Goal: Task Accomplishment & Management: Manage account settings

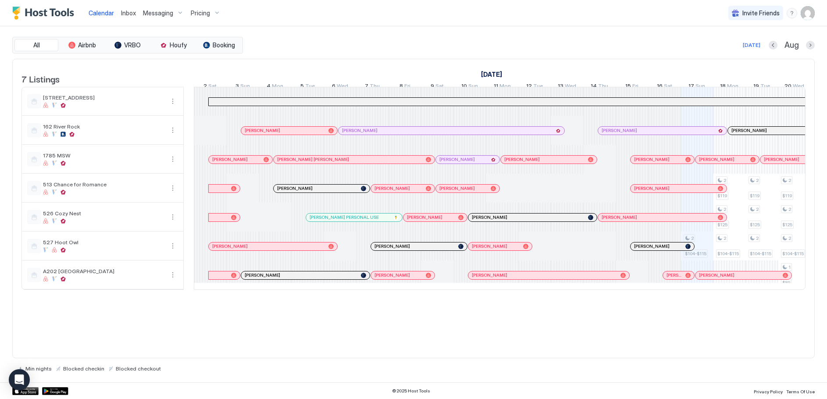
scroll to position [0, 390]
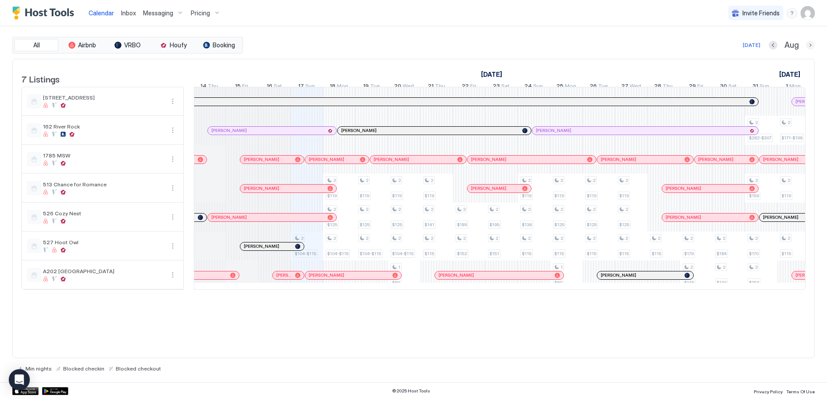
click at [808, 46] on button "Next month" at bounding box center [810, 45] width 9 height 9
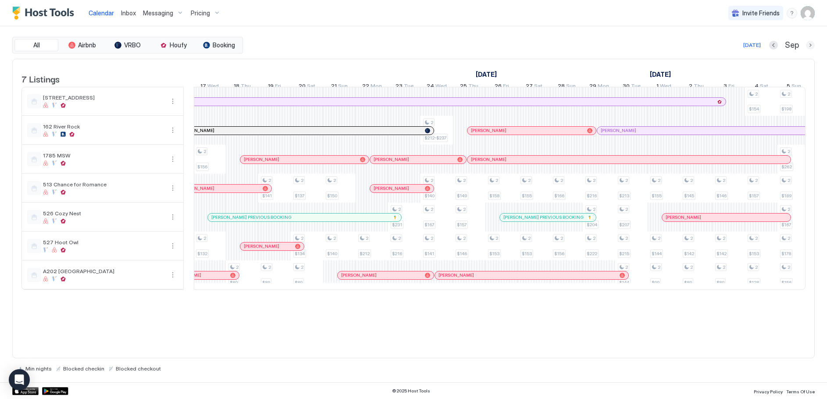
scroll to position [0, 487]
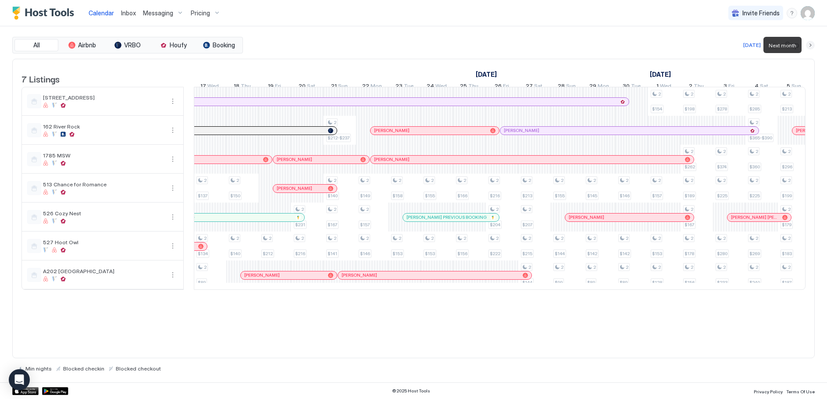
click at [809, 45] on button "Next month" at bounding box center [810, 45] width 9 height 9
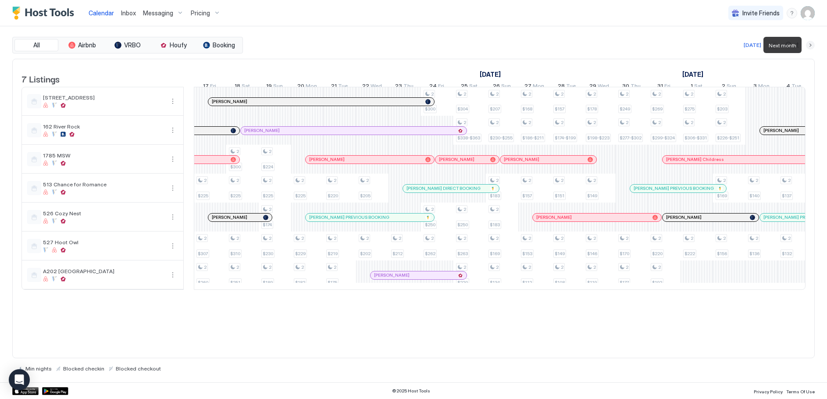
click at [809, 44] on button "Next month" at bounding box center [810, 45] width 9 height 9
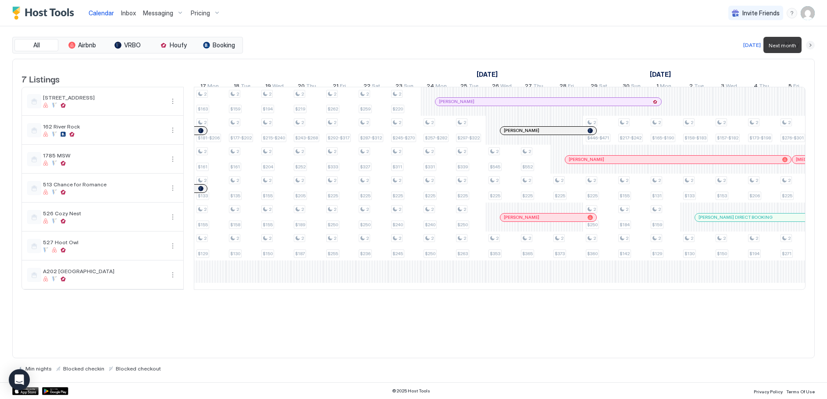
click at [809, 44] on button "Next month" at bounding box center [810, 45] width 9 height 9
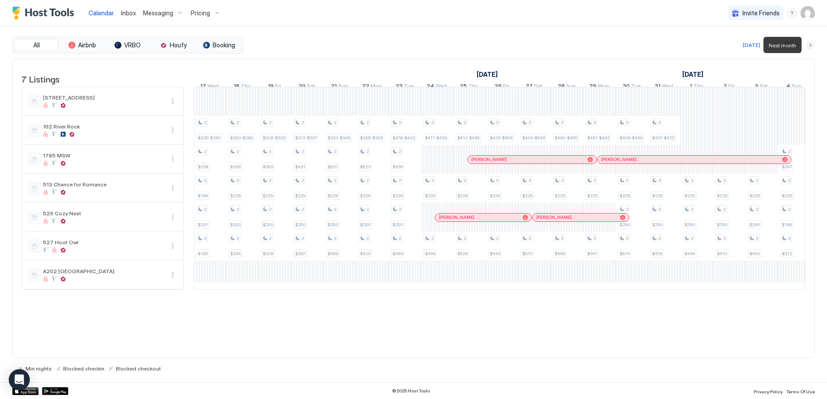
click at [808, 44] on button "Next month" at bounding box center [810, 45] width 9 height 9
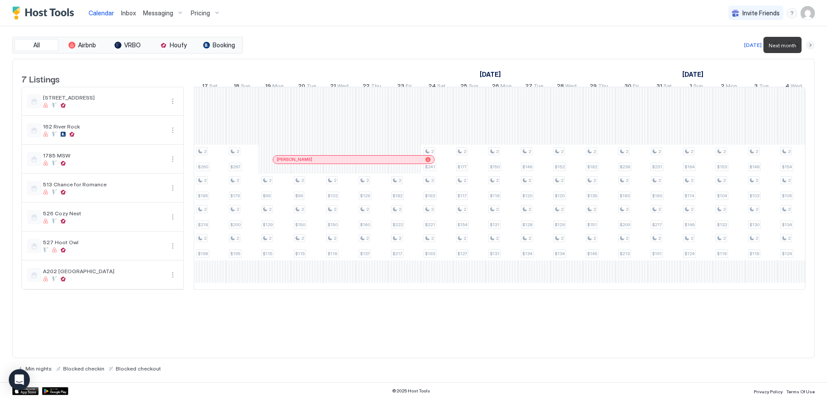
click at [807, 45] on button "Next month" at bounding box center [810, 45] width 9 height 9
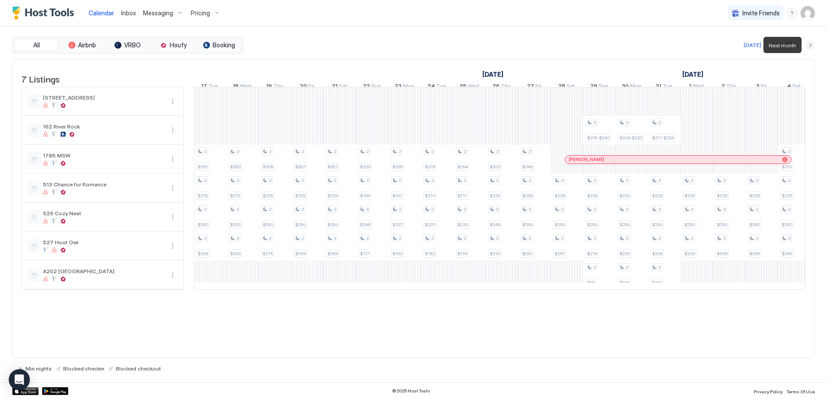
click at [807, 46] on button "Next month" at bounding box center [810, 45] width 9 height 9
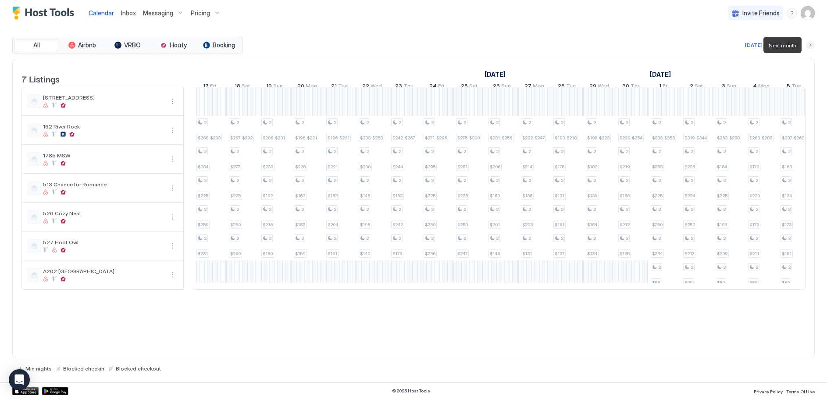
click at [807, 46] on button "Next month" at bounding box center [810, 45] width 9 height 9
click at [807, 45] on button "Next month" at bounding box center [810, 45] width 9 height 9
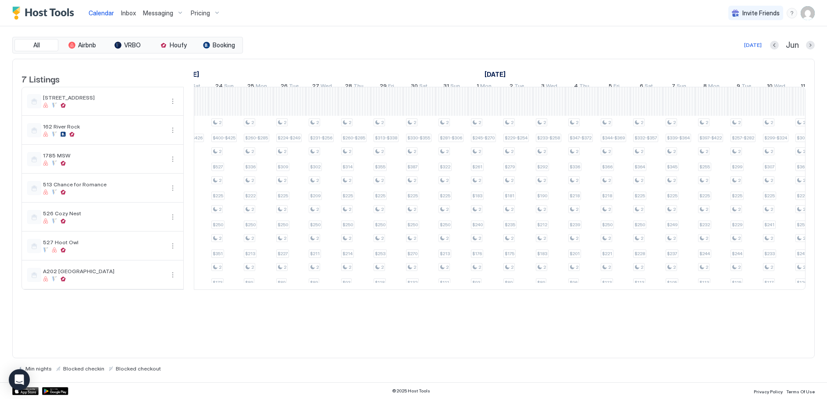
scroll to position [0, 649]
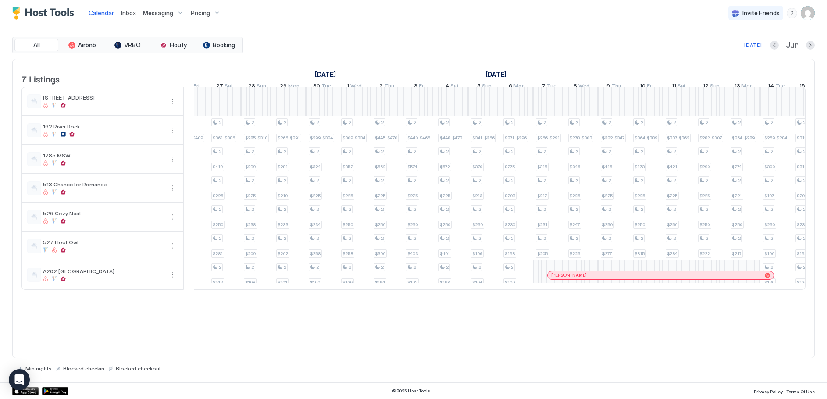
click at [754, 44] on div "[DATE]" at bounding box center [753, 45] width 18 height 8
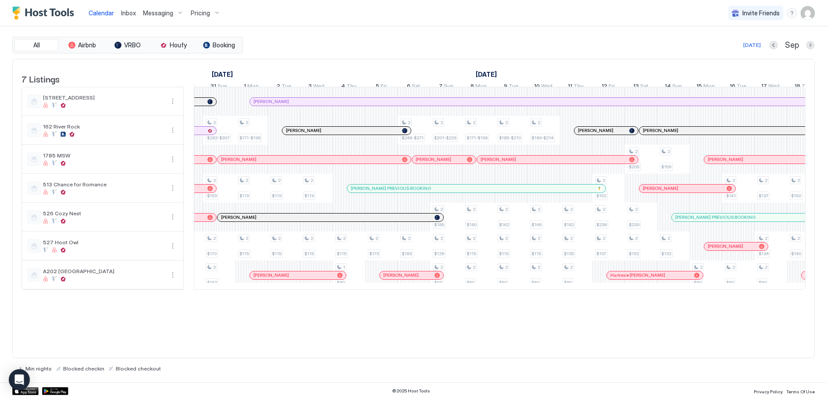
scroll to position [0, 987]
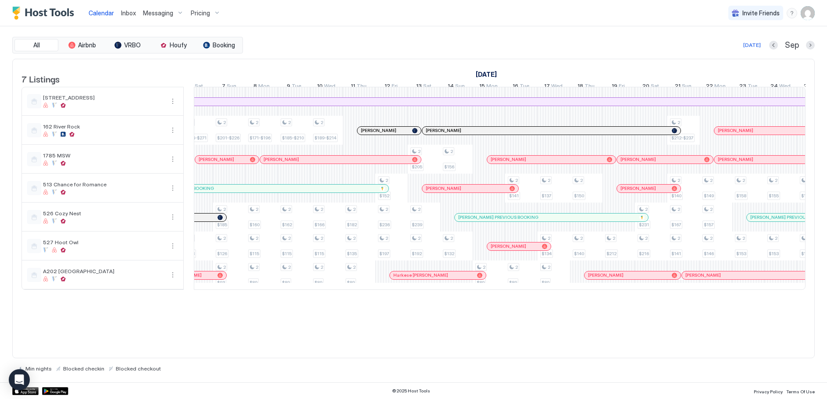
click at [204, 8] on div "Pricing" at bounding box center [205, 13] width 37 height 15
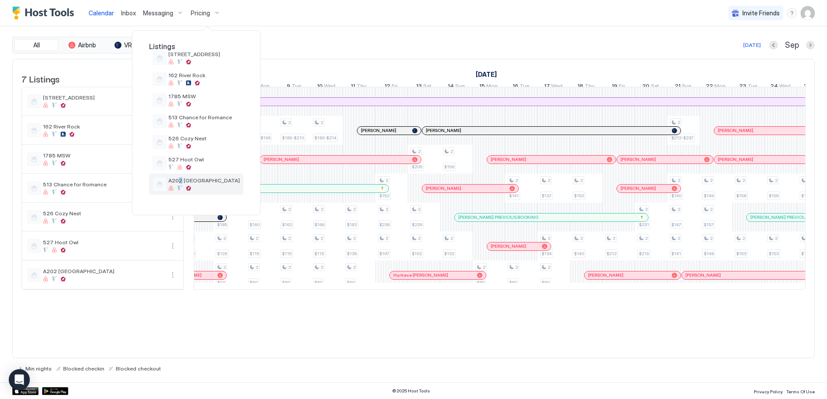
click at [180, 178] on span "A202 [GEOGRAPHIC_DATA]" at bounding box center [203, 180] width 71 height 7
click at [177, 180] on span "A202 [GEOGRAPHIC_DATA]" at bounding box center [203, 180] width 71 height 7
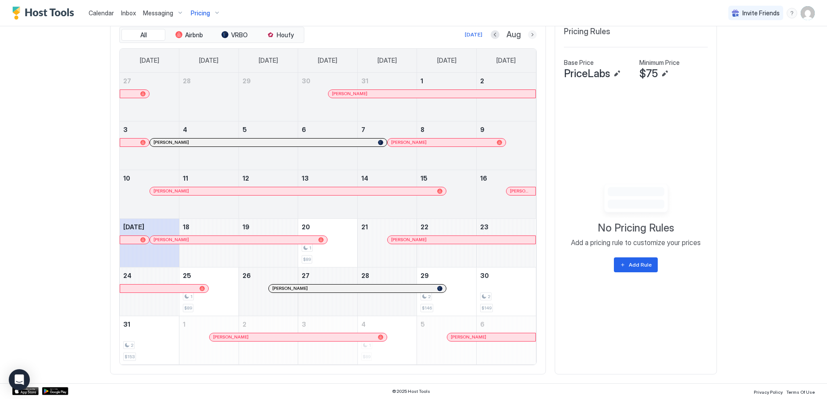
click at [528, 32] on button "Next month" at bounding box center [532, 34] width 9 height 9
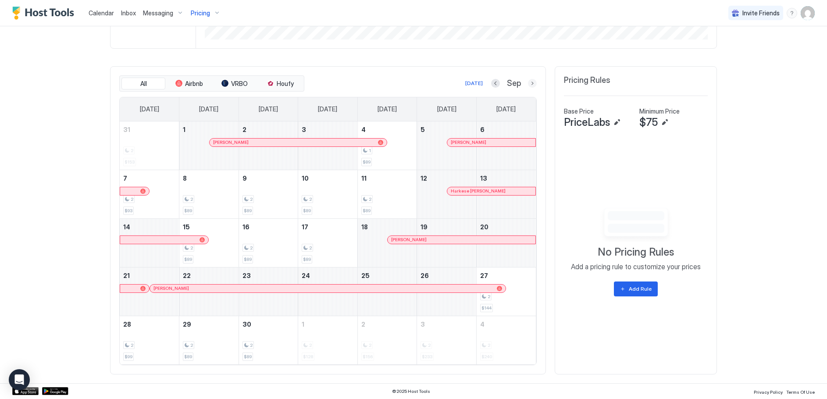
click at [528, 83] on button "Next month" at bounding box center [532, 83] width 9 height 9
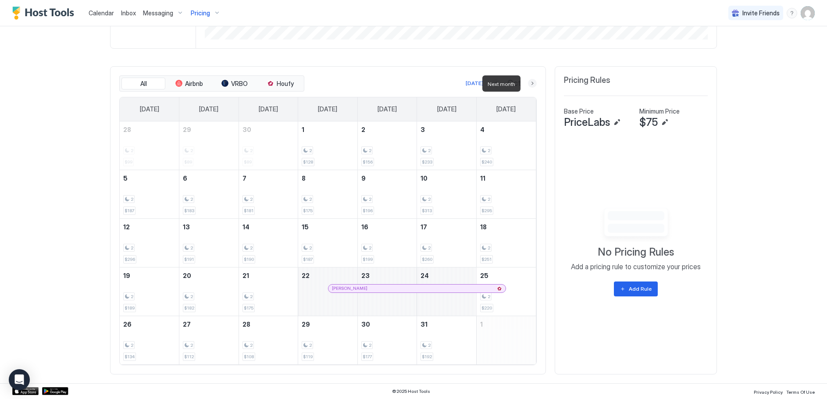
click at [529, 84] on button "Next month" at bounding box center [532, 83] width 9 height 9
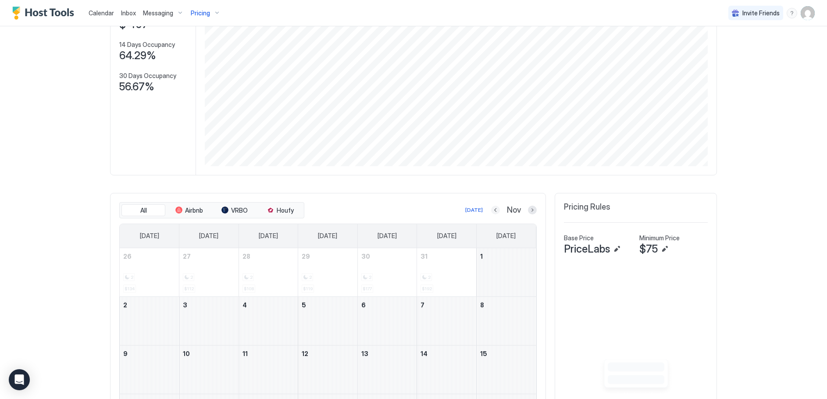
click at [491, 207] on button "Previous month" at bounding box center [495, 210] width 9 height 9
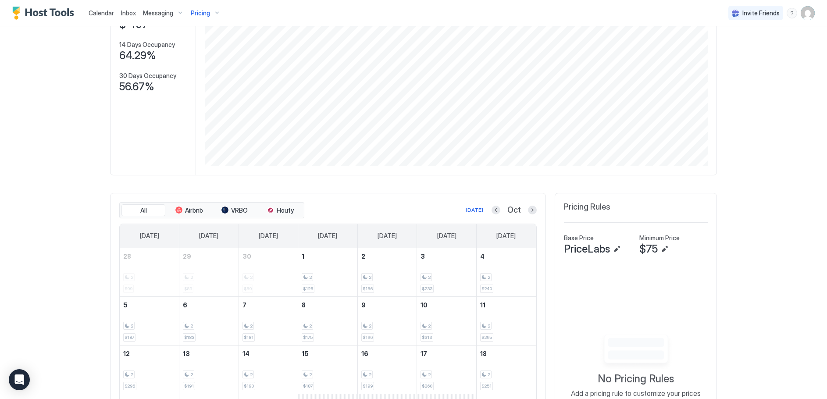
click at [101, 12] on span "Calendar" at bounding box center [101, 12] width 25 height 7
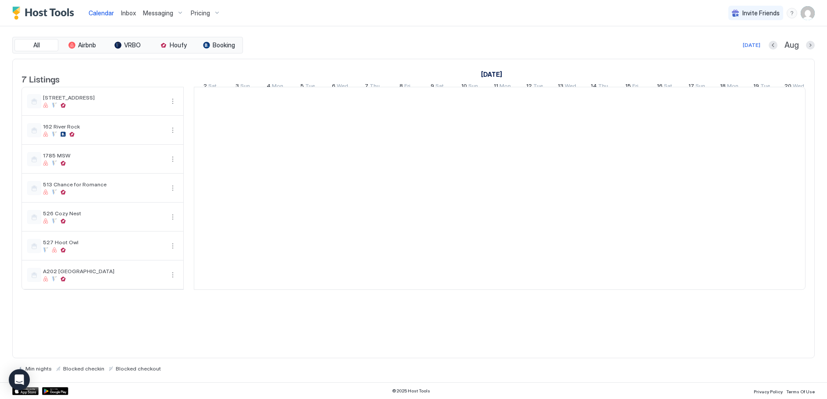
scroll to position [0, 487]
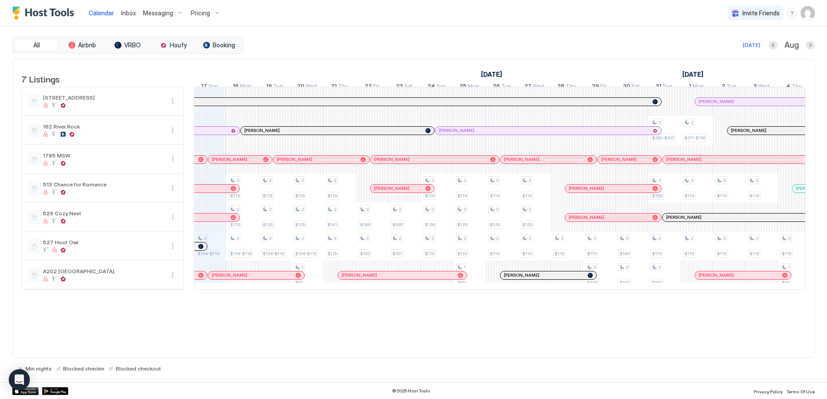
click at [125, 15] on span "Inbox" at bounding box center [128, 12] width 15 height 7
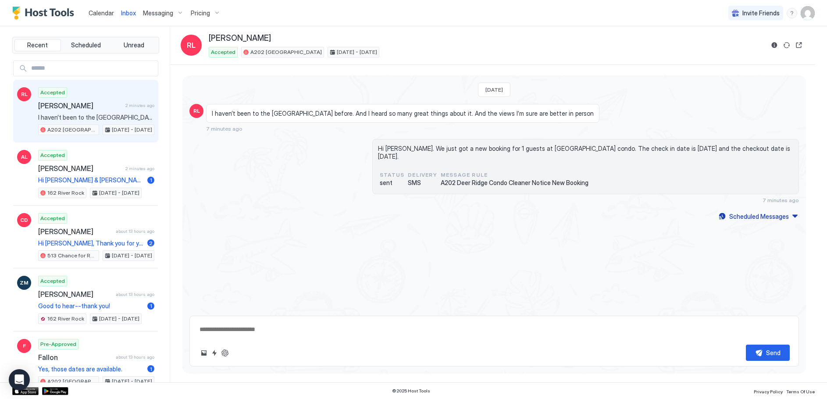
click at [50, 64] on input "Input Field" at bounding box center [93, 68] width 130 height 15
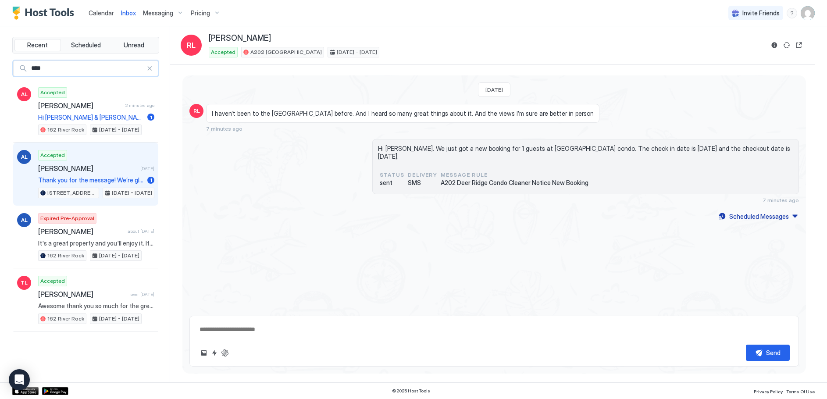
type input "****"
click at [68, 172] on div "Accepted [PERSON_NAME] [DATE] Thank you for the message! We’re glad you had a n…" at bounding box center [96, 174] width 116 height 48
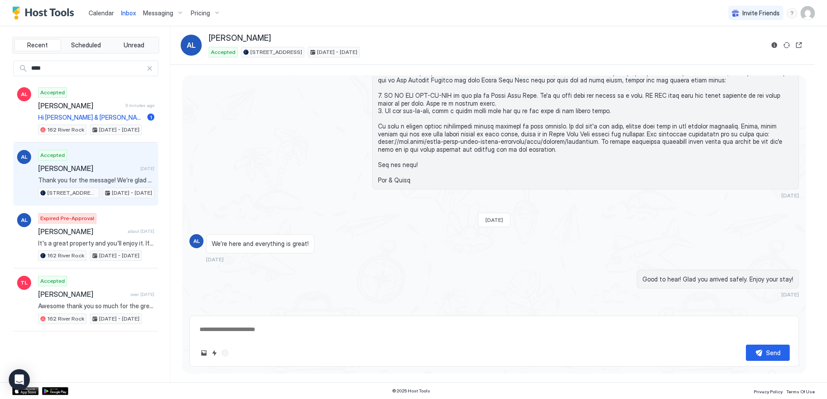
scroll to position [1931, 0]
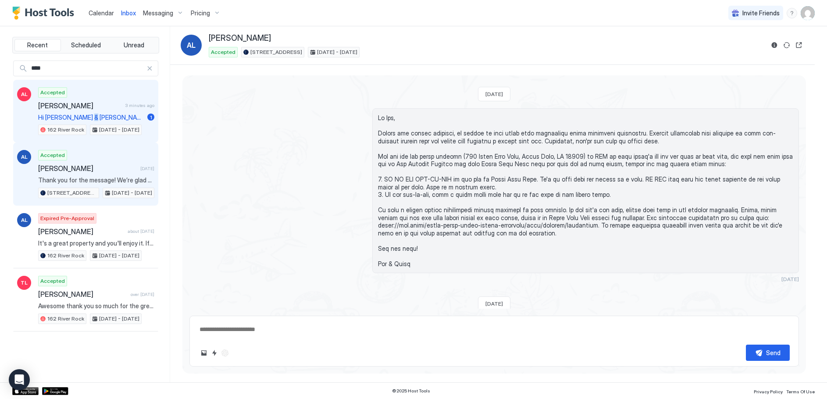
click at [88, 114] on span "Hi [PERSON_NAME] & [PERSON_NAME]! My husband and I (plus two small dogs) stayed…" at bounding box center [91, 118] width 106 height 8
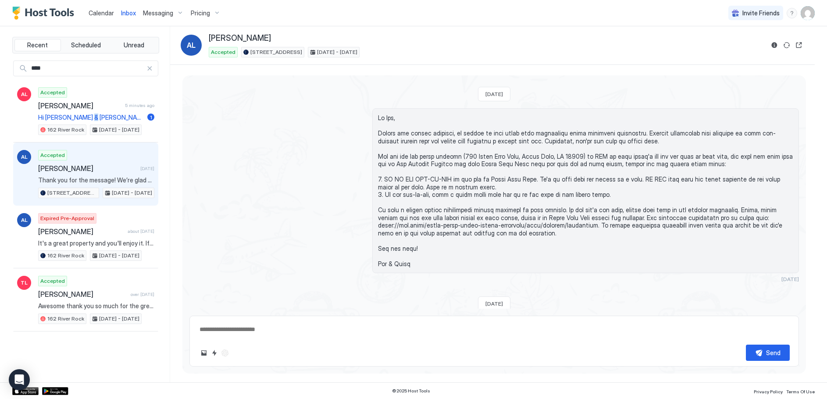
click at [203, 10] on span "Pricing" at bounding box center [200, 13] width 19 height 8
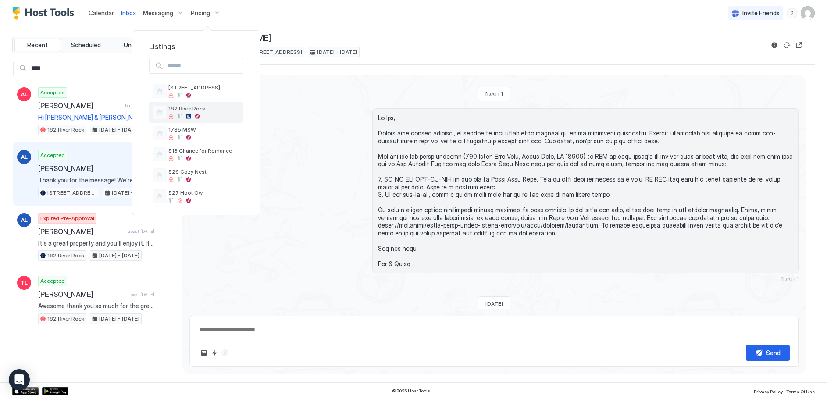
click at [182, 111] on span "162 River Rock" at bounding box center [203, 108] width 71 height 7
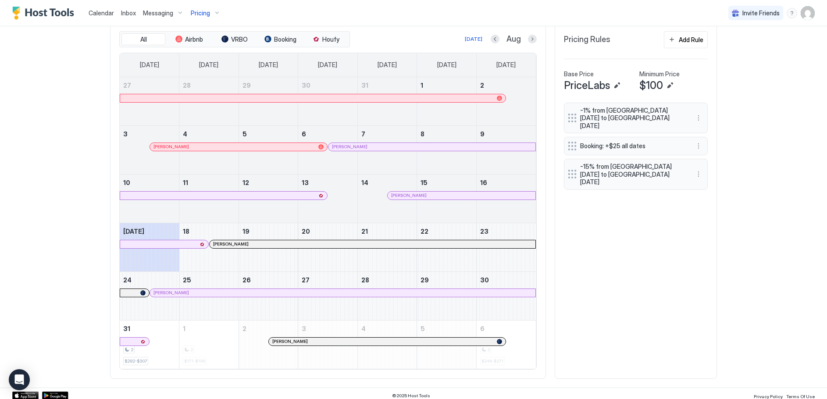
scroll to position [277, 0]
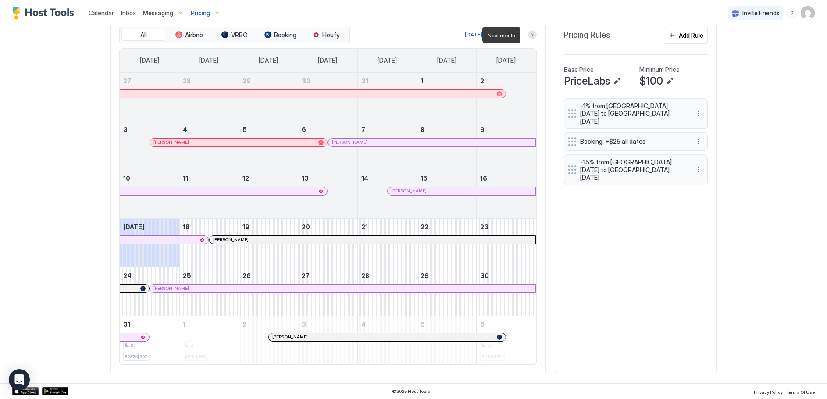
click at [523, 32] on div "Aug" at bounding box center [514, 35] width 46 height 10
click at [528, 32] on button "Next month" at bounding box center [532, 34] width 9 height 9
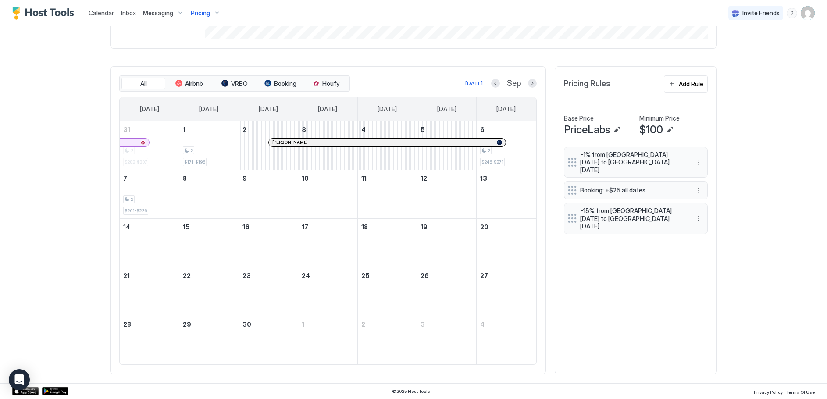
scroll to position [228, 0]
click at [533, 89] on div "All Airbnb VRBO Booking Houfy [DATE] Sep" at bounding box center [327, 83] width 417 height 17
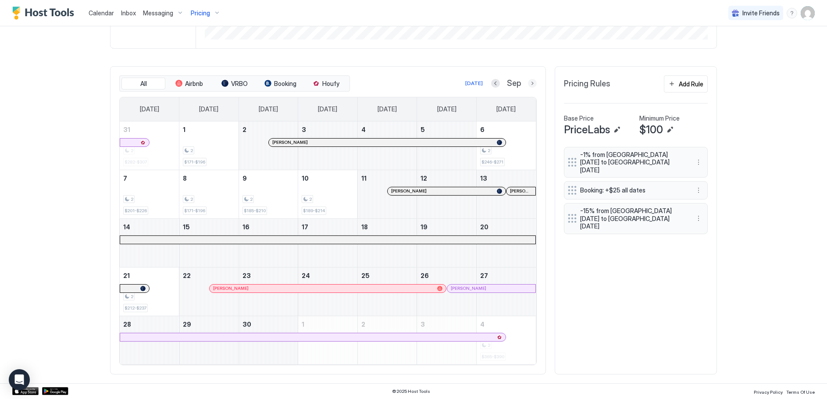
click at [530, 80] on button "Next month" at bounding box center [532, 83] width 9 height 9
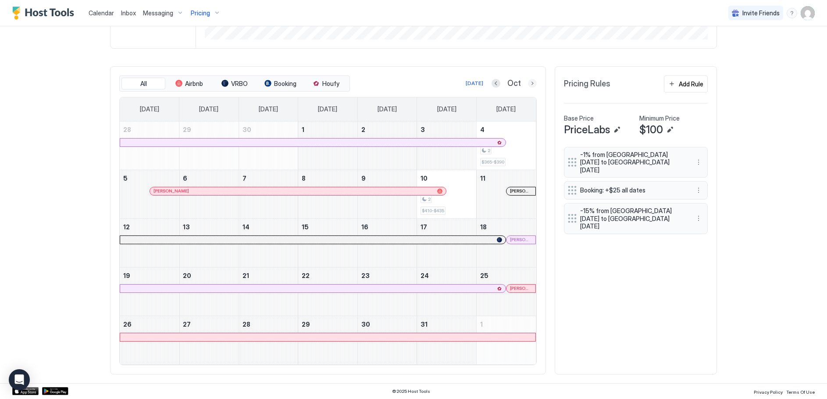
click at [528, 85] on button "Next month" at bounding box center [532, 83] width 9 height 9
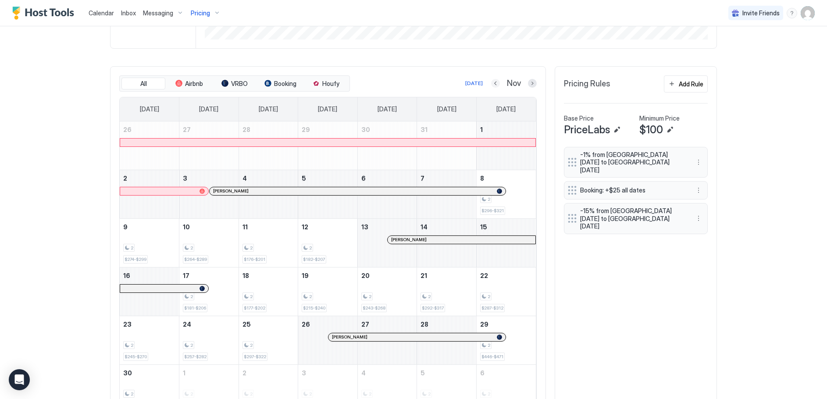
click at [494, 82] on button "Previous month" at bounding box center [495, 83] width 9 height 9
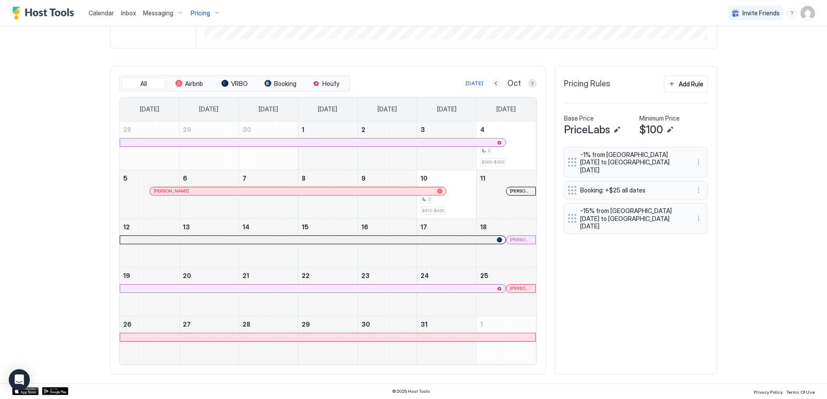
click at [491, 83] on button "Previous month" at bounding box center [495, 83] width 9 height 9
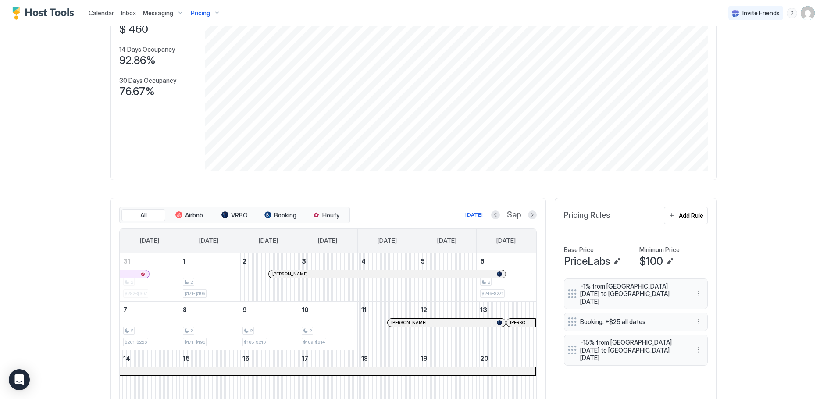
scroll to position [0, 0]
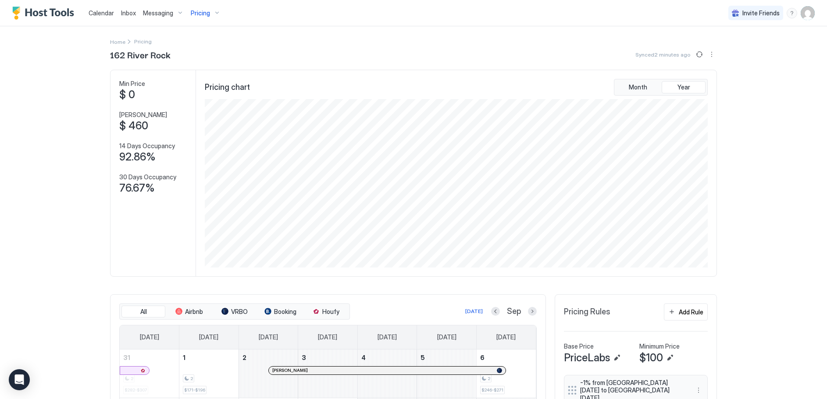
click at [108, 10] on span "Calendar" at bounding box center [101, 12] width 25 height 7
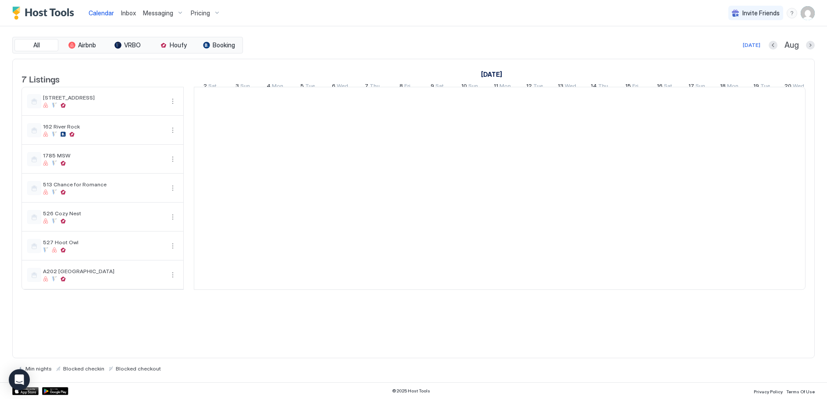
scroll to position [0, 487]
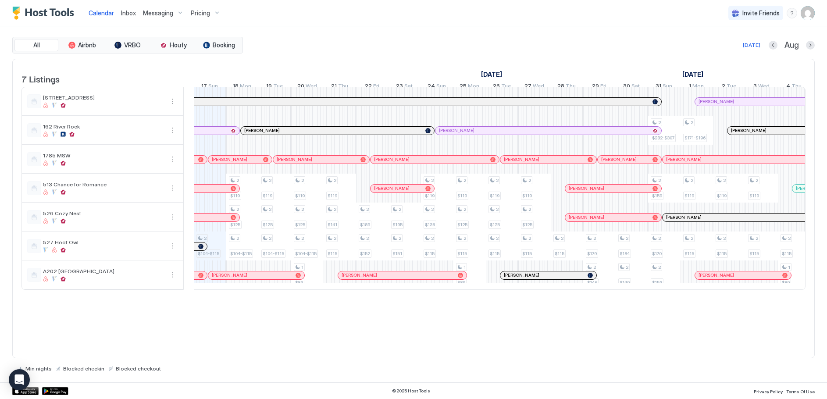
click at [210, 12] on div "Pricing" at bounding box center [205, 13] width 37 height 15
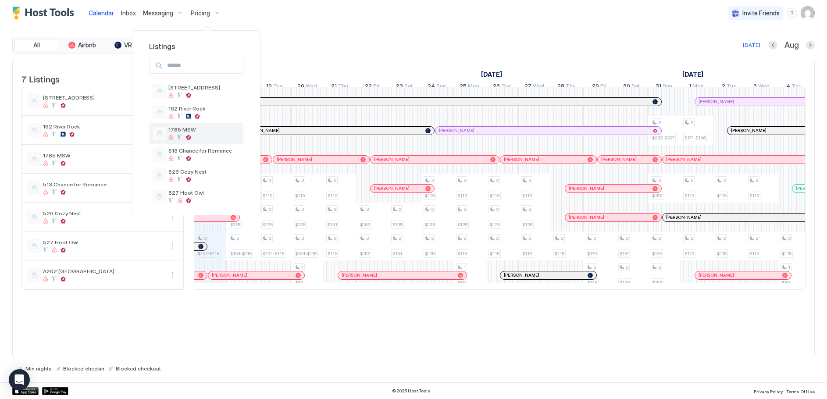
scroll to position [33, 0]
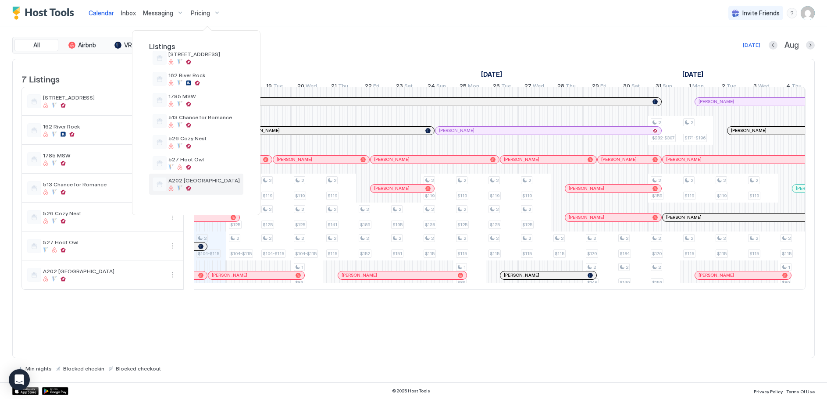
click at [178, 179] on span "A202 [GEOGRAPHIC_DATA]" at bounding box center [203, 180] width 71 height 7
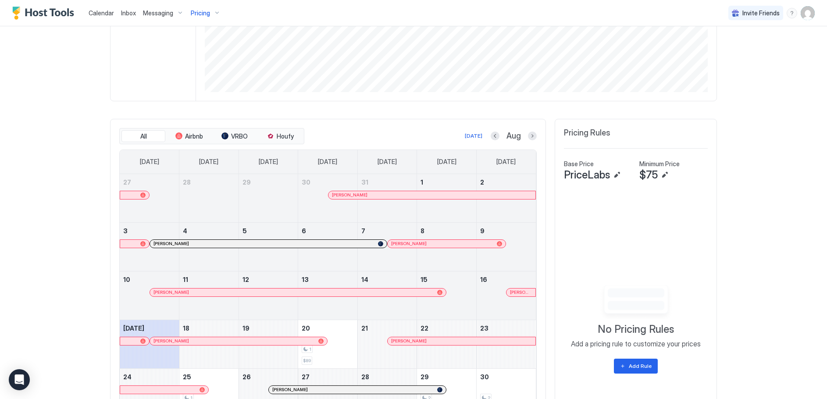
scroll to position [277, 0]
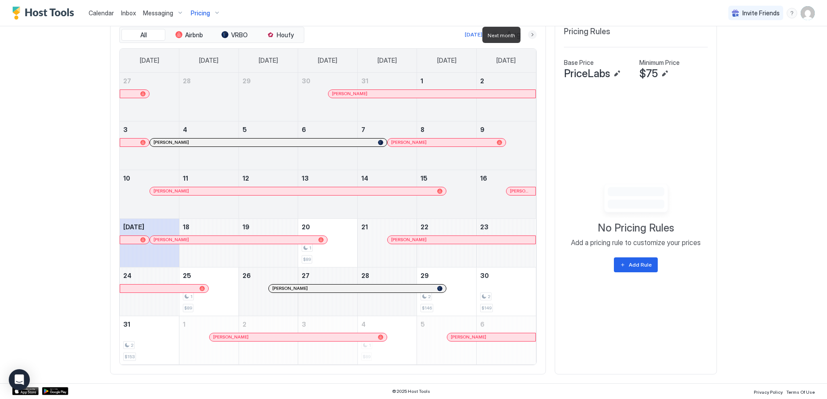
click at [528, 34] on button "Next month" at bounding box center [532, 34] width 9 height 9
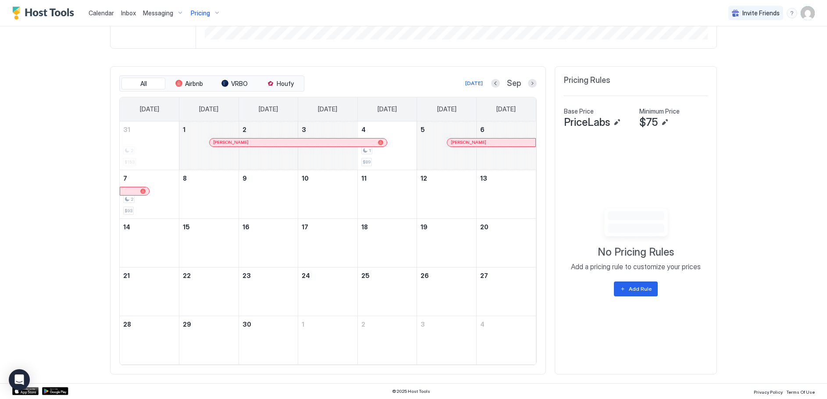
scroll to position [228, 0]
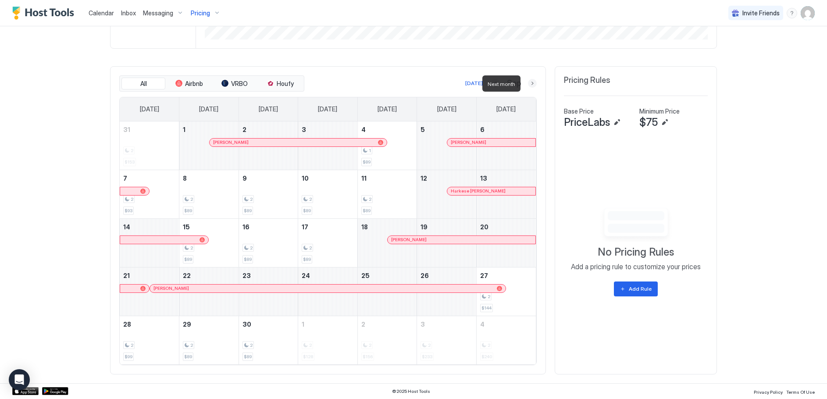
click at [528, 85] on button "Next month" at bounding box center [532, 83] width 9 height 9
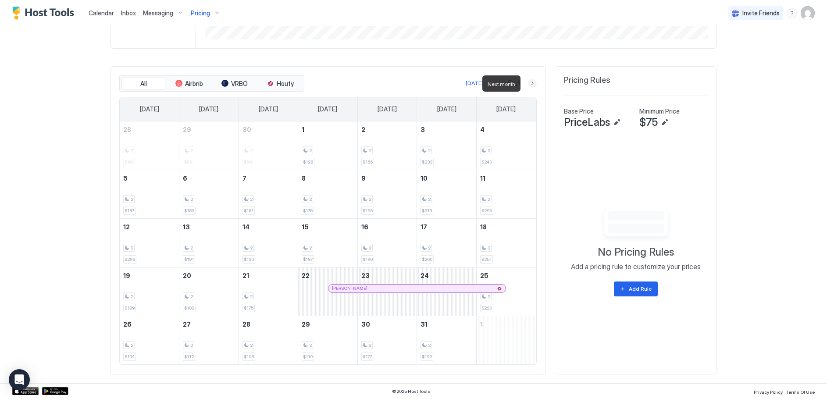
click at [529, 83] on button "Next month" at bounding box center [532, 83] width 9 height 9
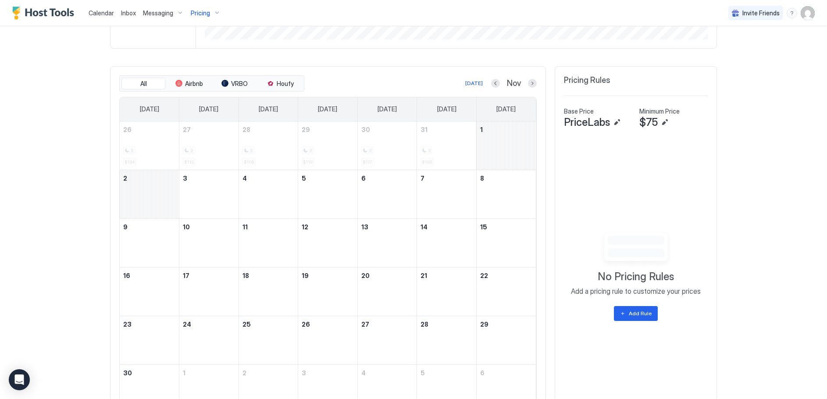
scroll to position [277, 0]
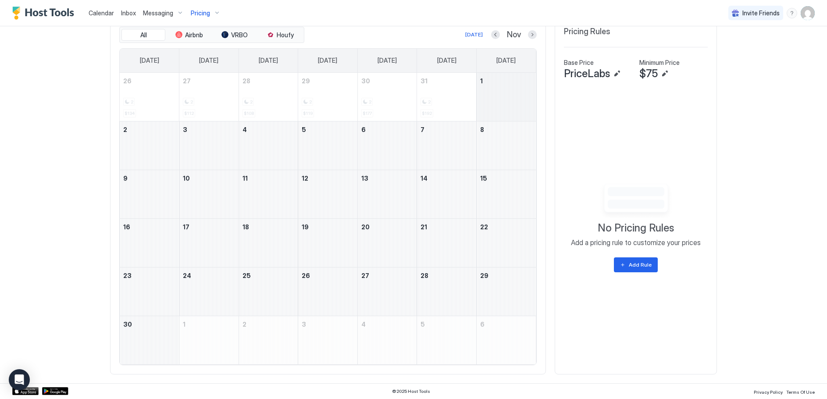
click at [529, 83] on div "November 1, 2025" at bounding box center [506, 97] width 59 height 48
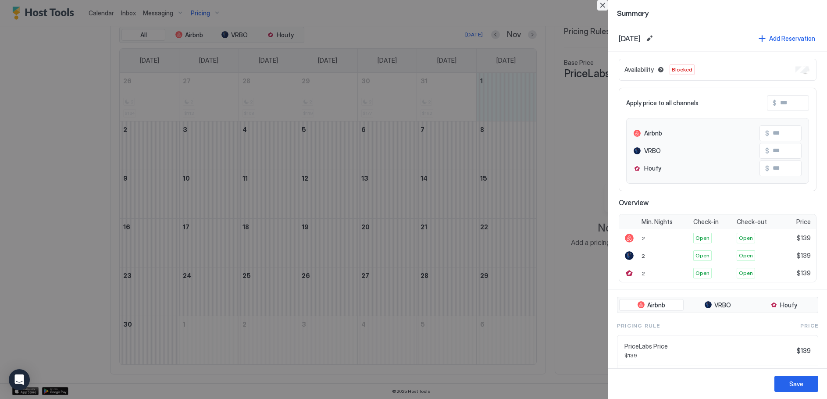
click at [605, 7] on button "Close" at bounding box center [602, 5] width 11 height 11
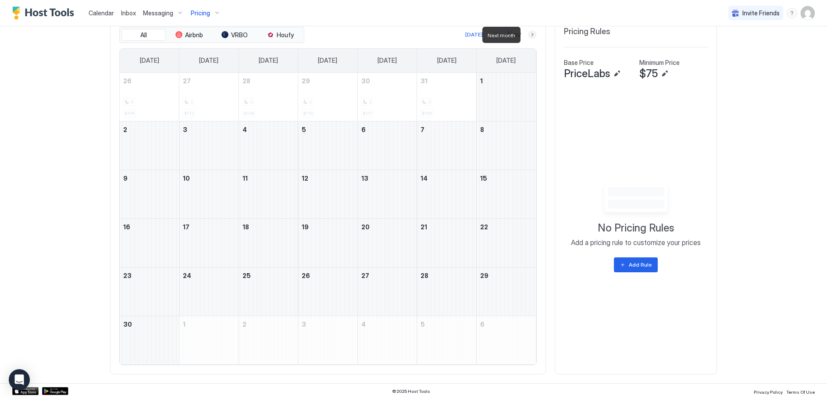
click at [529, 36] on button "Next month" at bounding box center [532, 34] width 9 height 9
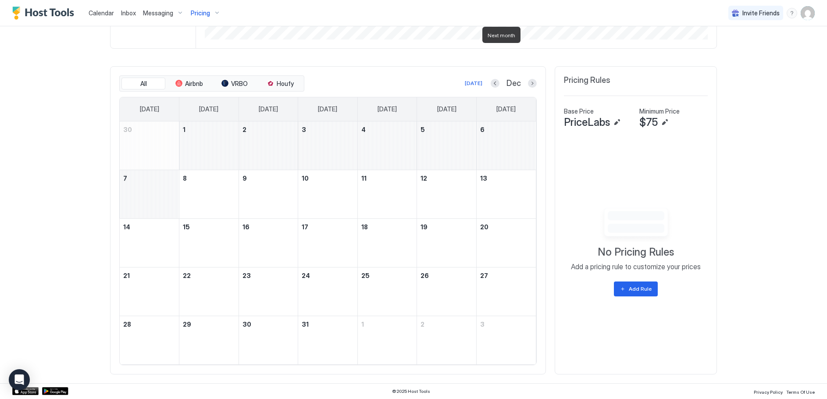
scroll to position [228, 0]
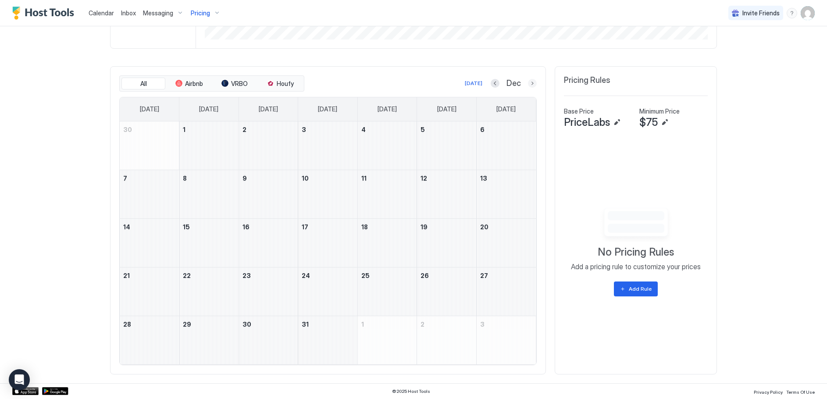
click at [528, 87] on button "Next month" at bounding box center [532, 83] width 9 height 9
click at [528, 83] on button "Next month" at bounding box center [532, 83] width 9 height 9
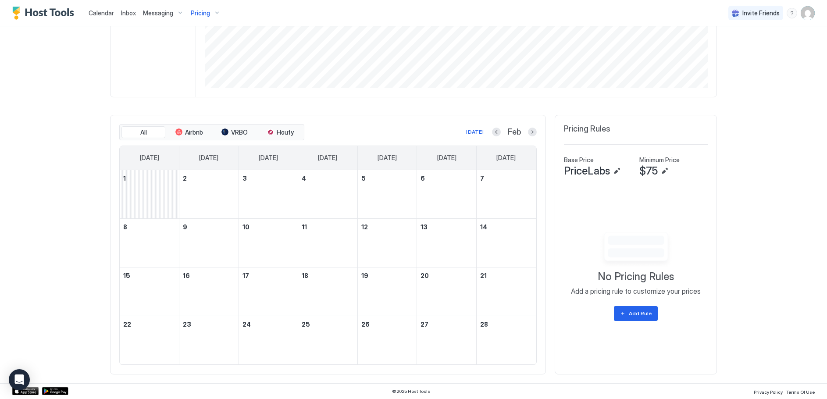
scroll to position [179, 0]
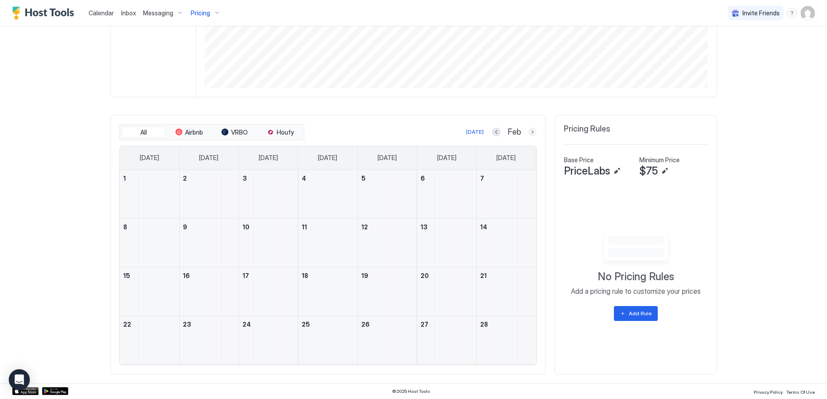
click at [529, 132] on button "Next month" at bounding box center [532, 132] width 9 height 9
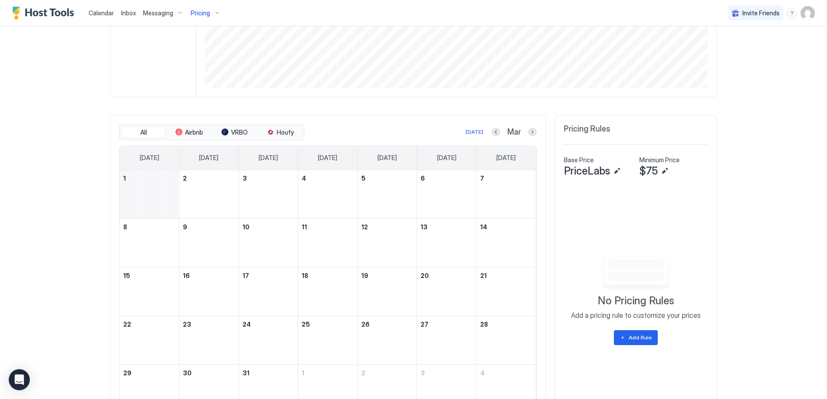
scroll to position [228, 0]
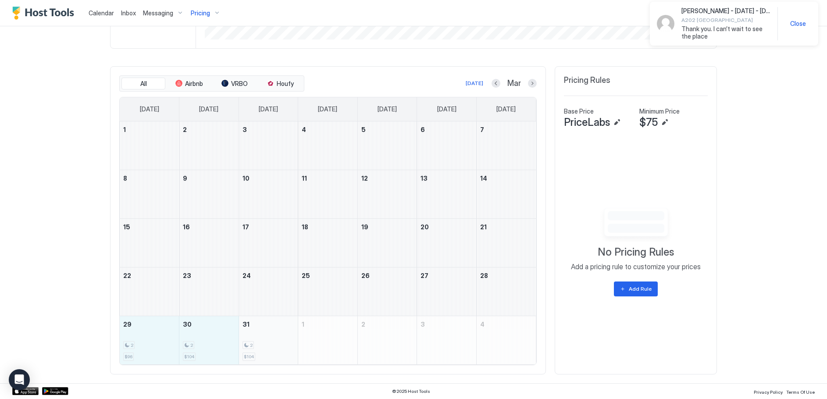
drag, startPoint x: 127, startPoint y: 336, endPoint x: 271, endPoint y: 350, distance: 144.5
click at [271, 350] on tr "29 2 $96 30 2 $104 31 2 $104 1 2 3 4" at bounding box center [328, 340] width 416 height 49
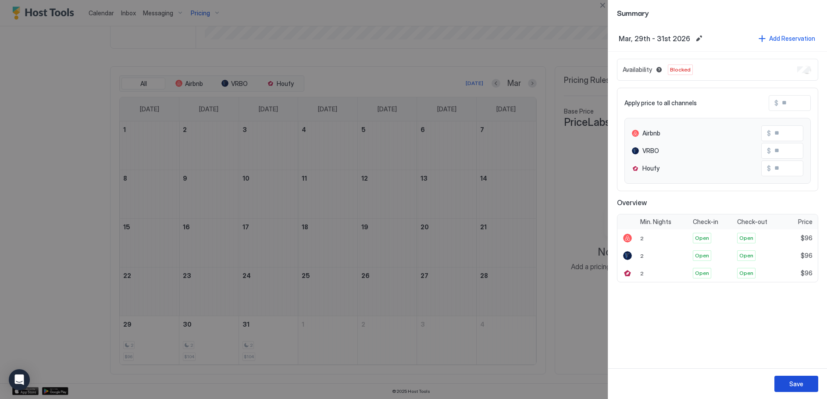
click at [803, 380] on button "Save" at bounding box center [796, 384] width 44 height 16
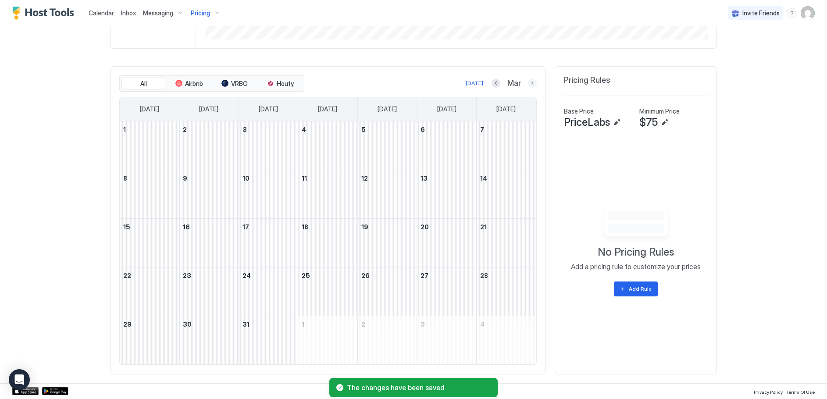
click at [530, 83] on button "Next month" at bounding box center [532, 83] width 9 height 9
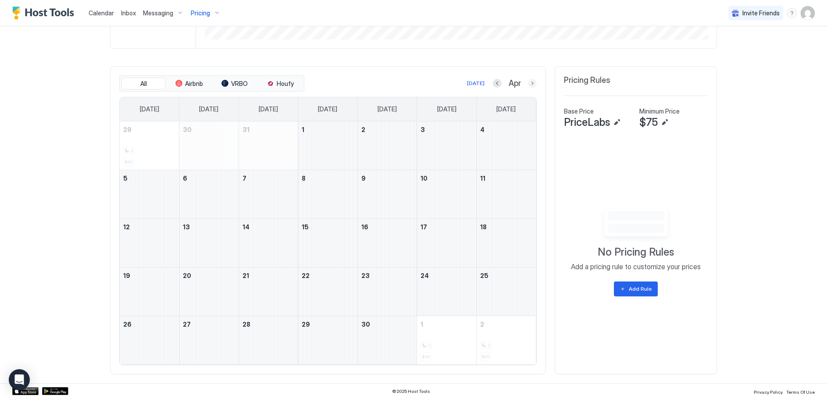
click at [531, 84] on button "Next month" at bounding box center [532, 83] width 9 height 9
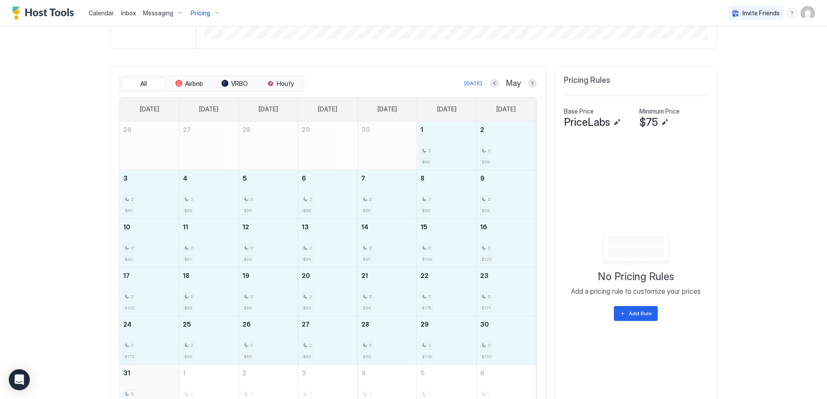
drag, startPoint x: 442, startPoint y: 133, endPoint x: 152, endPoint y: 379, distance: 380.1
click at [151, 380] on tbody "26 27 28 29 30 1 2 $98 2 2 $99 3 2 $89 4 2 $89 5 2 $89 6 2 $89 7 2 $89 8 2 $93 …" at bounding box center [328, 267] width 416 height 292
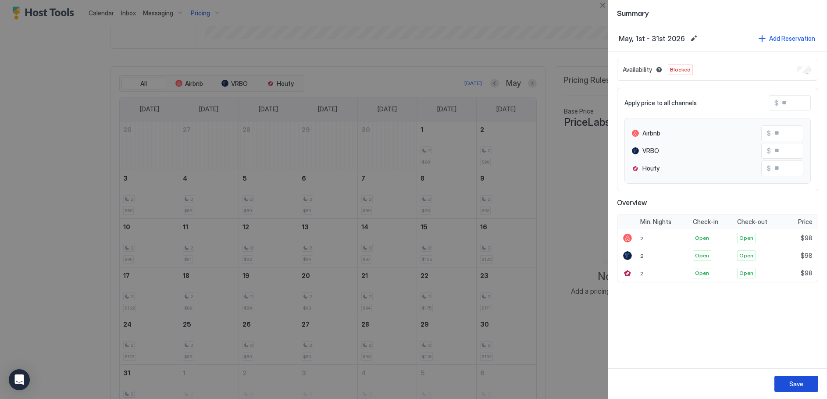
click at [808, 381] on button "Save" at bounding box center [796, 384] width 44 height 16
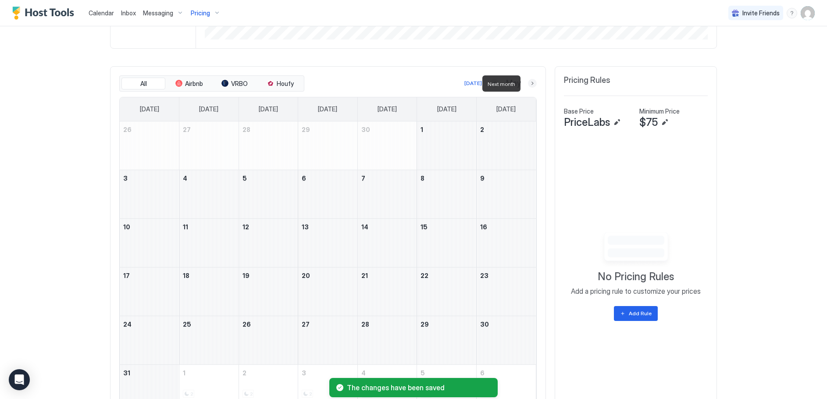
click at [530, 84] on button "Next month" at bounding box center [532, 83] width 9 height 9
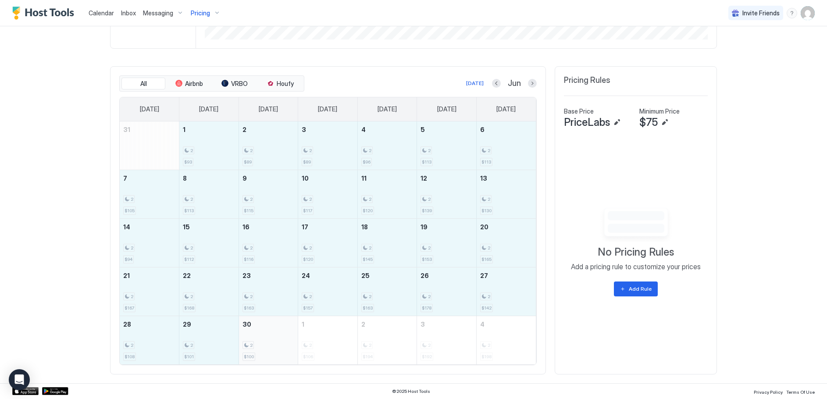
drag, startPoint x: 212, startPoint y: 144, endPoint x: 258, endPoint y: 349, distance: 209.4
click at [258, 349] on tbody "31 1 2 $93 2 2 $89 3 2 $89 4 2 $96 5 2 $113 6 2 $113 7 2 $105 8 2 $113 9 2 $115…" at bounding box center [328, 242] width 416 height 243
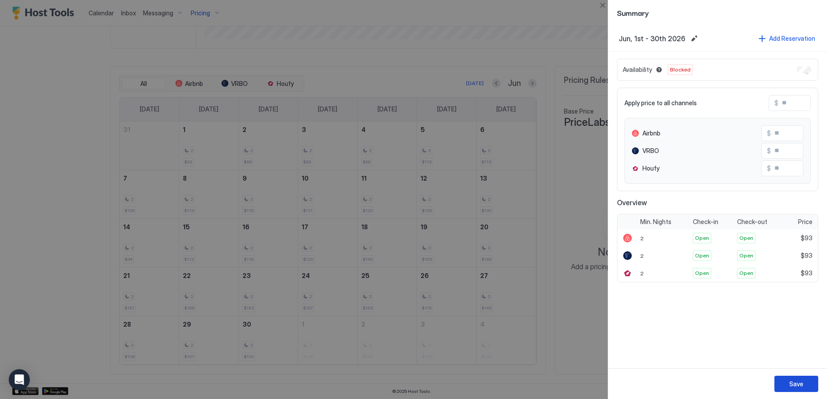
click at [808, 381] on button "Save" at bounding box center [796, 384] width 44 height 16
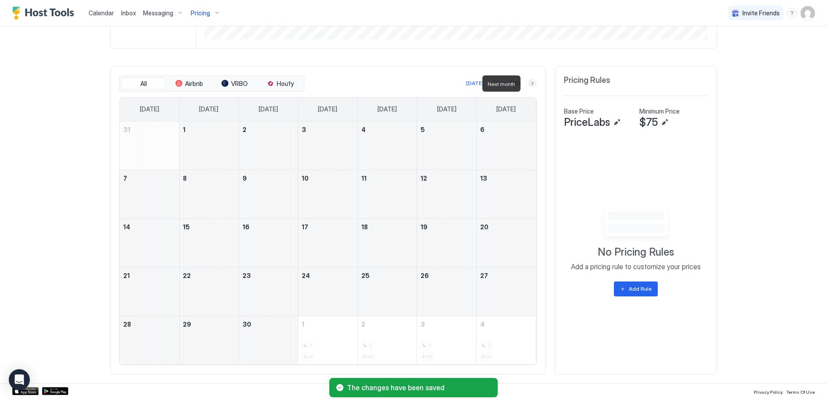
click at [528, 82] on button "Next month" at bounding box center [532, 83] width 9 height 9
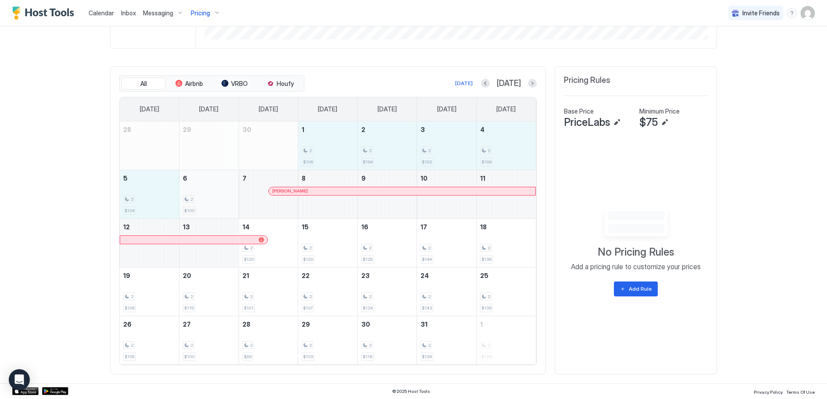
drag, startPoint x: 321, startPoint y: 144, endPoint x: 203, endPoint y: 203, distance: 132.5
click at [203, 203] on tbody "28 29 30 1 2 $106 2 2 $194 3 2 $192 4 2 $198 5 2 $104 6 2 $100 7 [PERSON_NAME] …" at bounding box center [328, 242] width 416 height 243
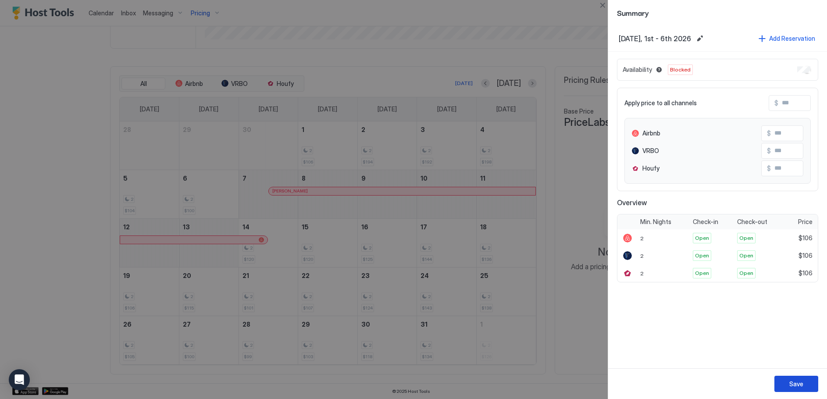
click at [798, 383] on div "Save" at bounding box center [796, 383] width 14 height 9
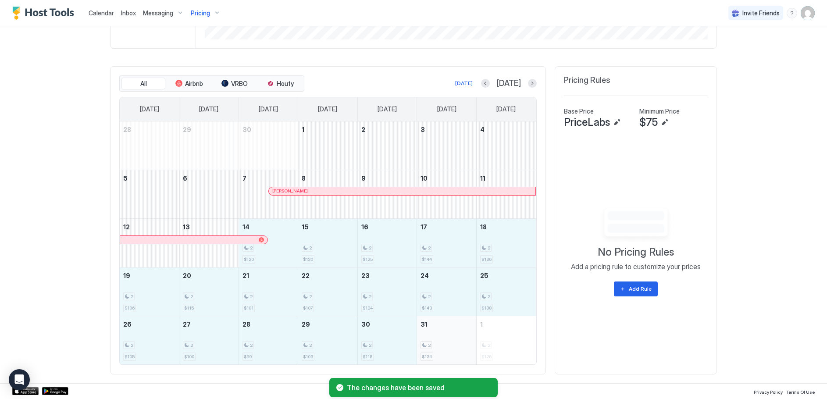
drag, startPoint x: 277, startPoint y: 244, endPoint x: 445, endPoint y: 351, distance: 199.8
click at [445, 351] on tbody "28 29 30 1 2 3 4 5 6 7 [PERSON_NAME] 8 9 10 11 12 13 14 2 $120 15 2 $120 16 2 $…" at bounding box center [328, 242] width 416 height 243
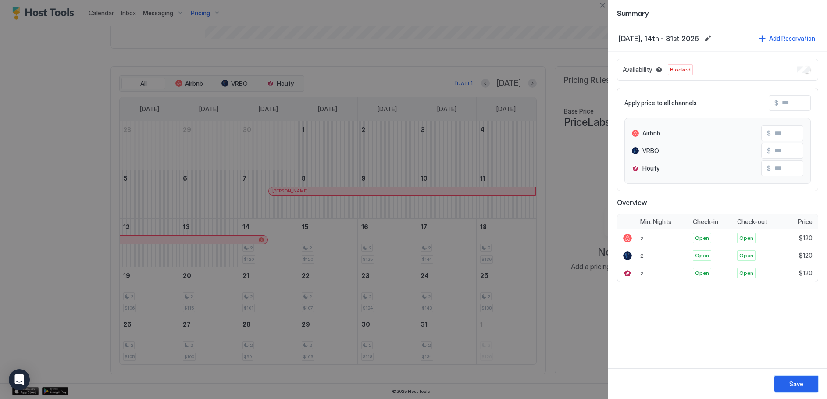
click at [806, 381] on button "Save" at bounding box center [796, 384] width 44 height 16
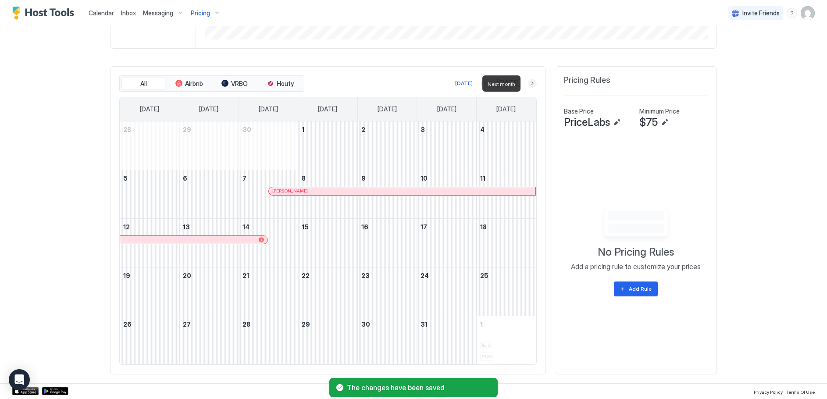
click at [530, 81] on button "Next month" at bounding box center [532, 83] width 9 height 9
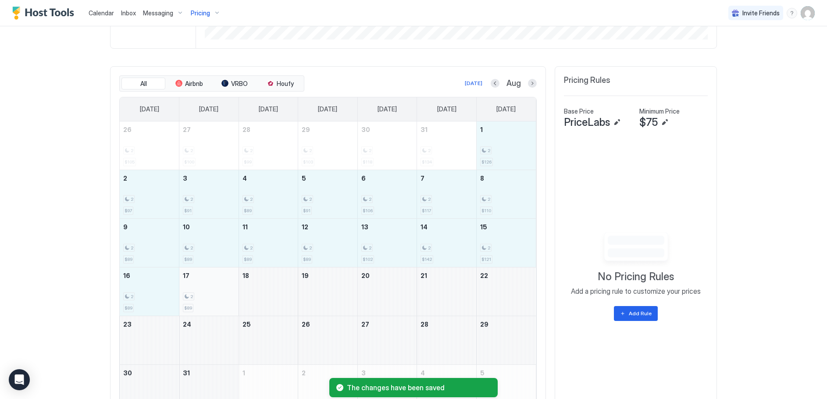
drag, startPoint x: 488, startPoint y: 147, endPoint x: 212, endPoint y: 294, distance: 312.5
click at [212, 294] on tbody "26 2 $105 27 2 $100 28 2 $99 29 2 $103 30 2 $118 31 2 $134 1 2 $126 2 2 $97 3 2…" at bounding box center [328, 267] width 416 height 292
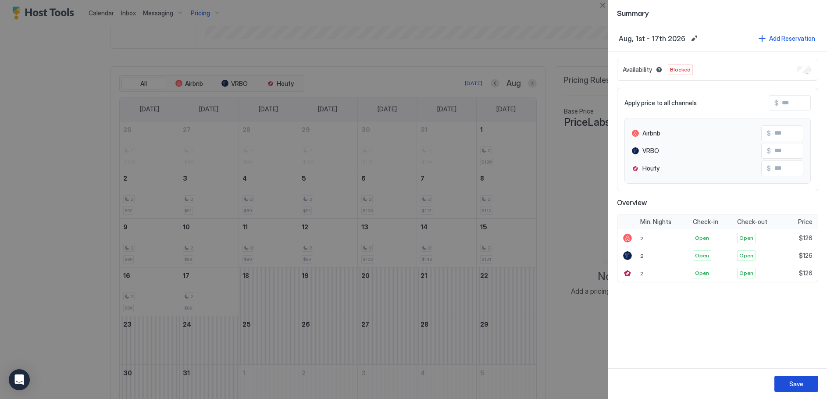
click at [801, 379] on button "Save" at bounding box center [796, 384] width 44 height 16
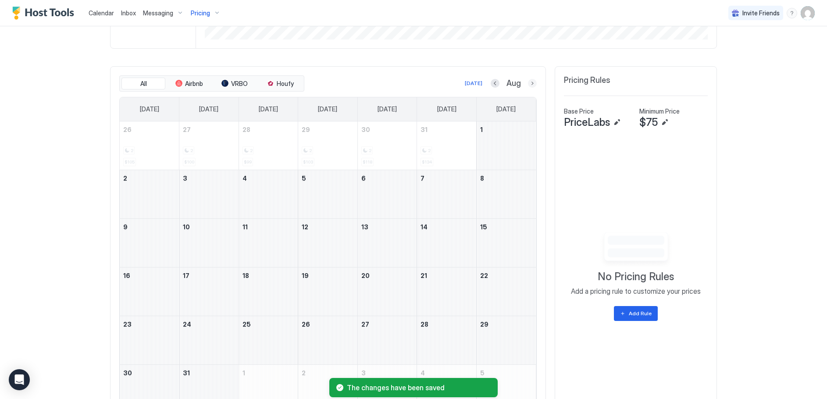
click at [528, 82] on button "Next month" at bounding box center [532, 83] width 9 height 9
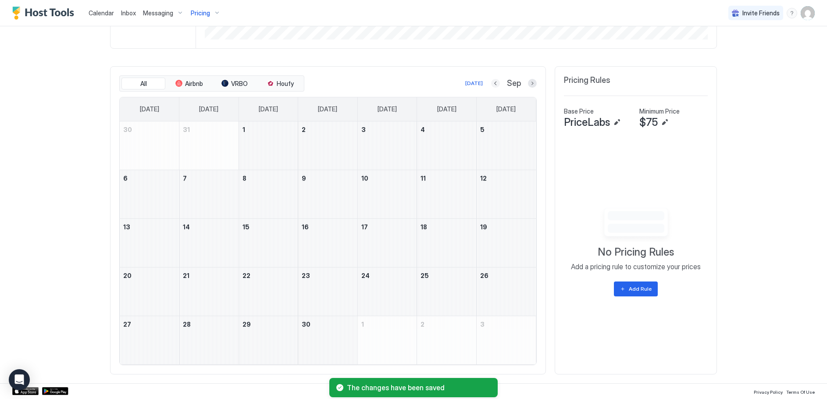
click at [495, 85] on button "Previous month" at bounding box center [495, 83] width 9 height 9
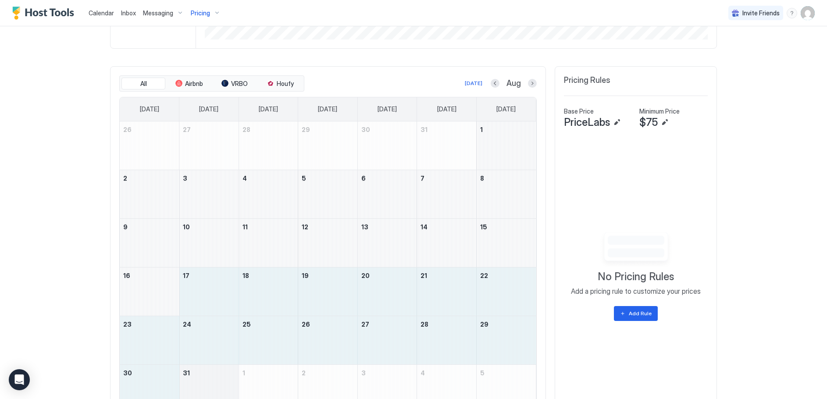
drag, startPoint x: 211, startPoint y: 291, endPoint x: 221, endPoint y: 389, distance: 99.1
click at [221, 393] on tbody "26 27 28 29 30 31 1 2 3 4 5 6 7 8 9 10 11 12 13 14 15 16 17 18 19 20 21 22 23 2…" at bounding box center [328, 267] width 416 height 292
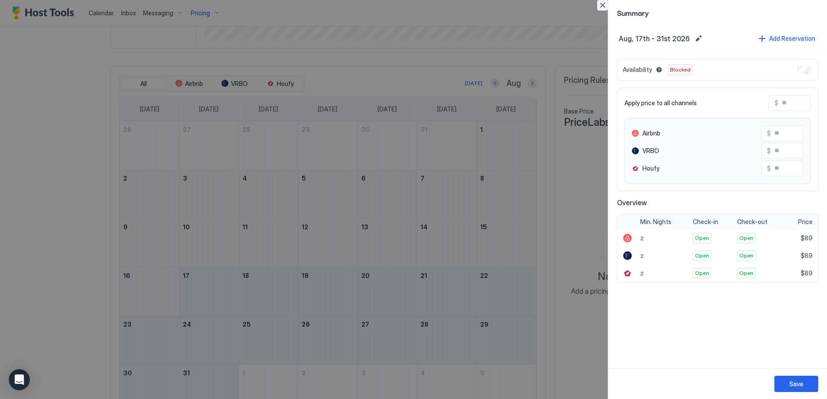
click at [598, 4] on button "Close" at bounding box center [602, 5] width 11 height 11
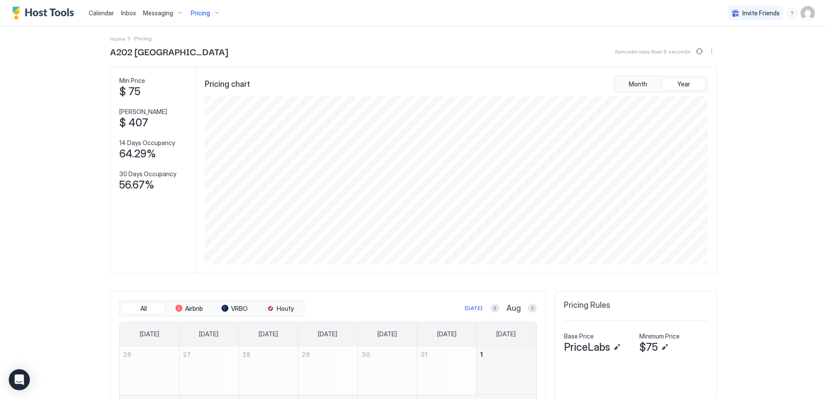
scroll to position [0, 0]
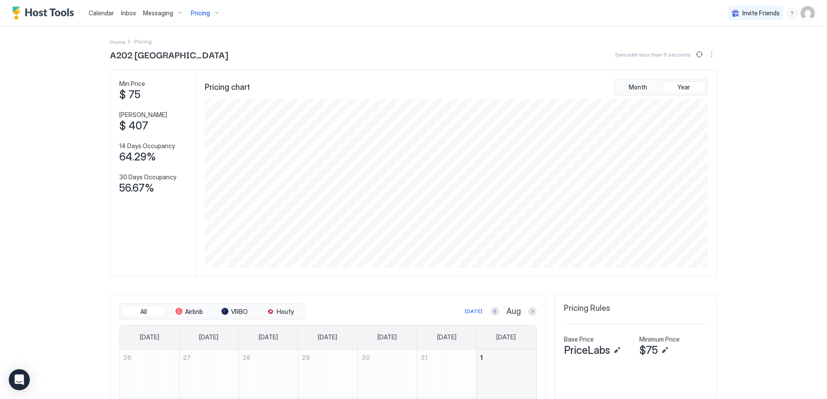
click at [101, 8] on link "Calendar" at bounding box center [101, 12] width 25 height 9
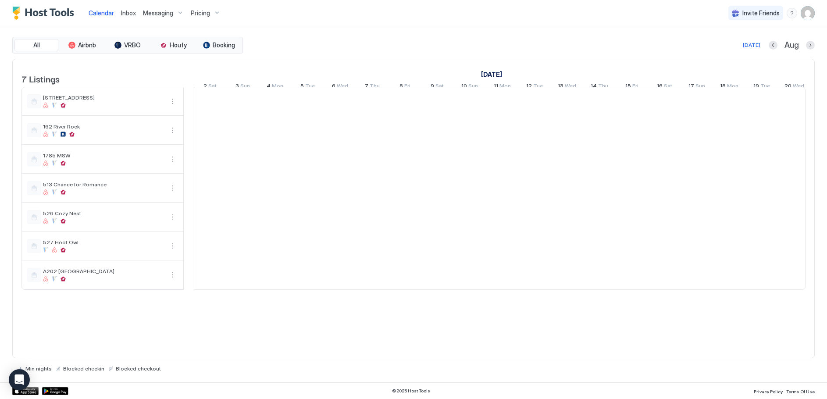
scroll to position [0, 487]
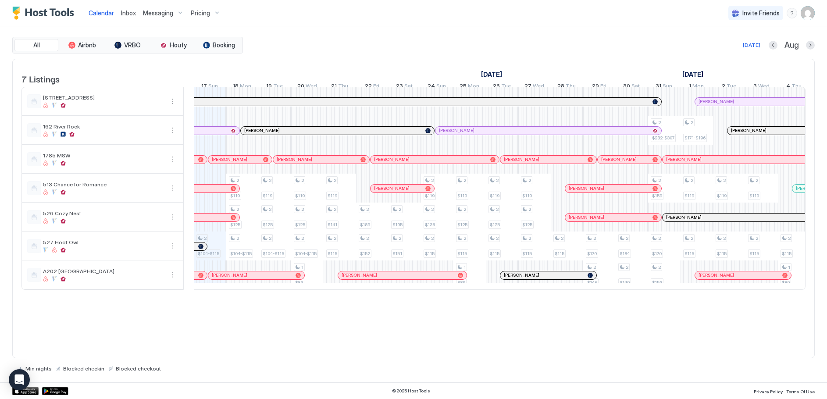
click at [811, 15] on img "User profile" at bounding box center [808, 13] width 14 height 14
click at [734, 50] on span "Settings" at bounding box center [729, 49] width 24 height 8
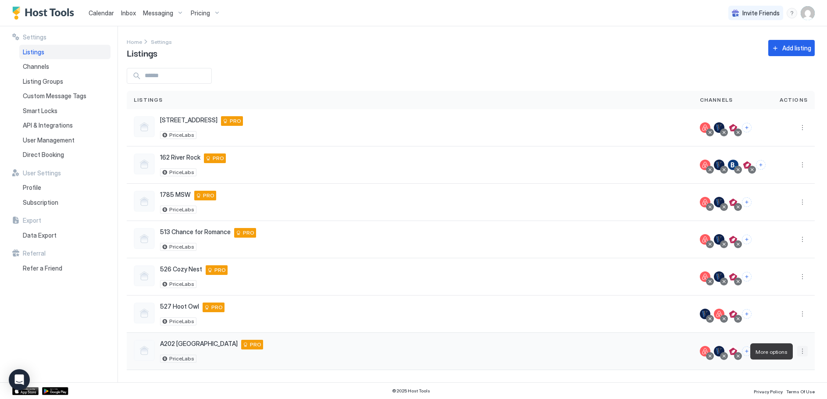
click at [803, 353] on button "More options" at bounding box center [802, 351] width 11 height 11
click at [784, 299] on span "Listing Settings" at bounding box center [782, 296] width 39 height 7
click at [783, 297] on span "Listing Settings" at bounding box center [782, 296] width 39 height 7
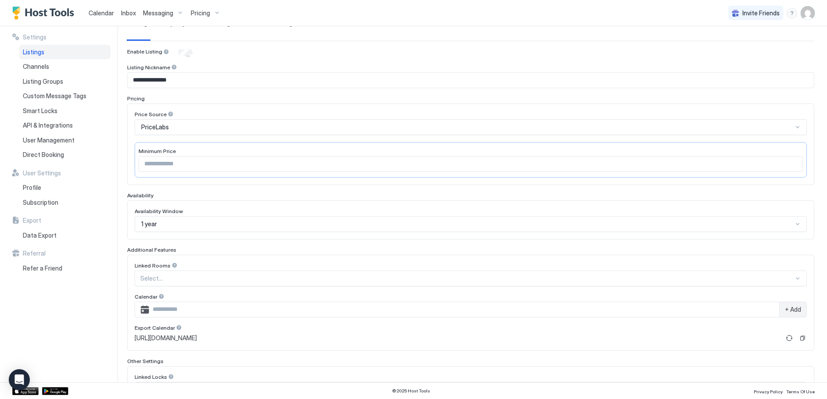
scroll to position [132, 0]
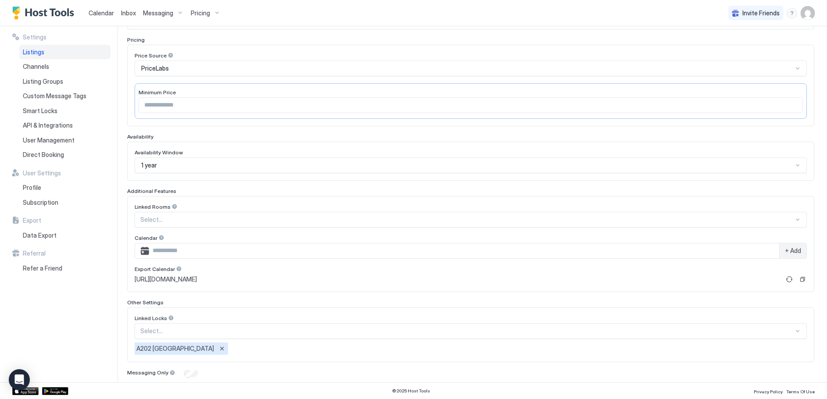
click at [292, 167] on div "1 year" at bounding box center [467, 165] width 652 height 8
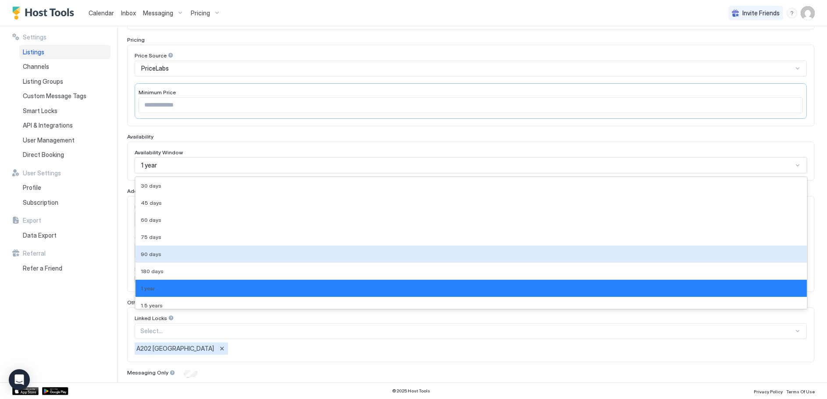
click at [150, 251] on span "90 days" at bounding box center [151, 254] width 21 height 7
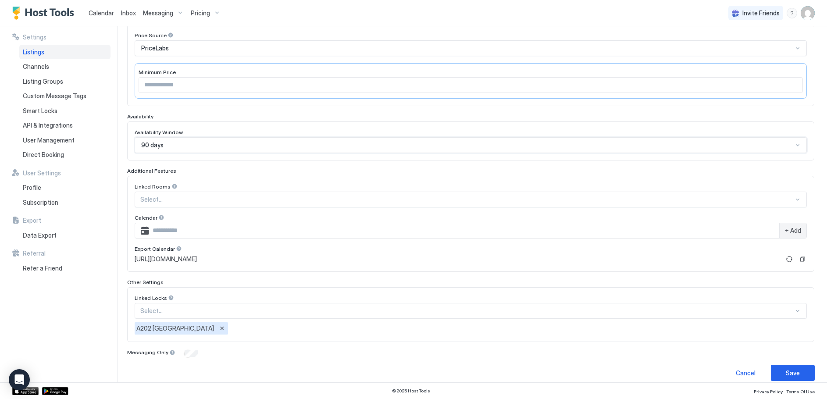
scroll to position [161, 0]
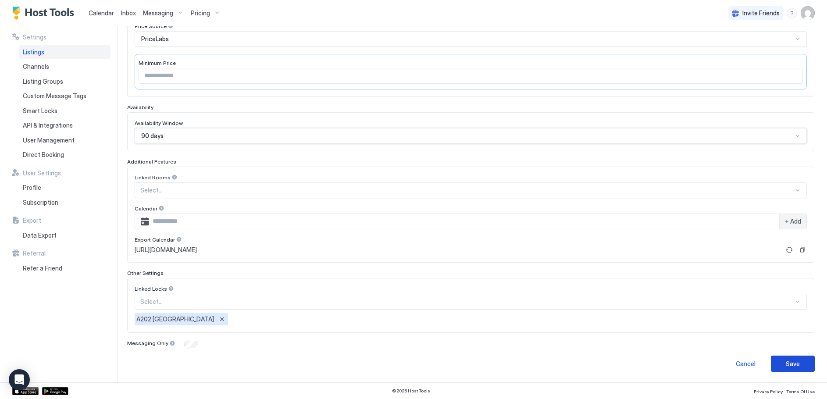
click at [786, 361] on div "Save" at bounding box center [793, 363] width 14 height 9
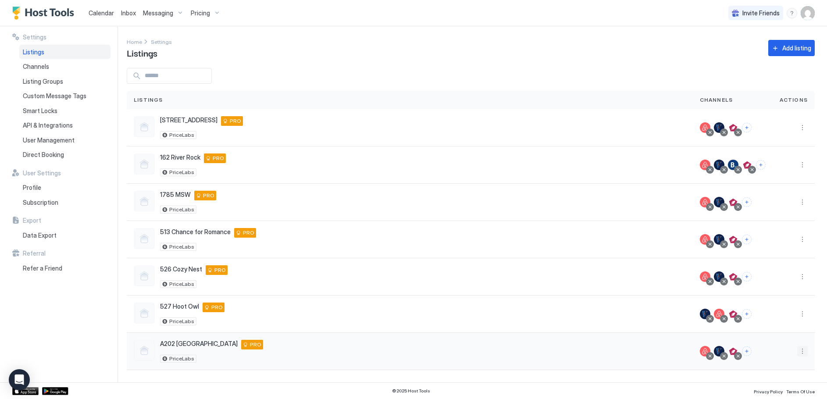
click at [801, 349] on button "More options" at bounding box center [802, 351] width 11 height 11
click at [780, 297] on span "Listing Settings" at bounding box center [782, 296] width 39 height 7
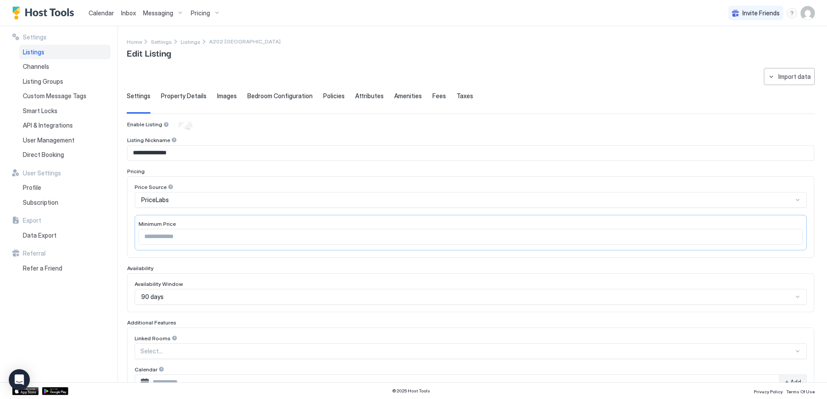
click at [186, 92] on div "**********" at bounding box center [471, 300] width 688 height 465
click at [182, 100] on span "Property Details" at bounding box center [184, 96] width 46 height 8
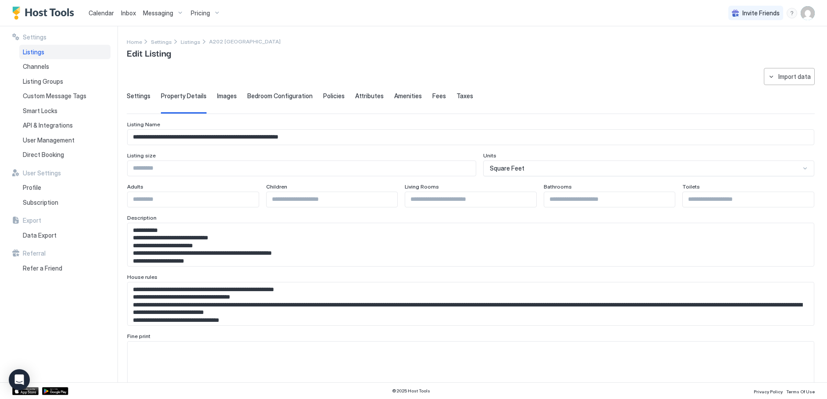
click at [229, 96] on span "Images" at bounding box center [227, 96] width 20 height 8
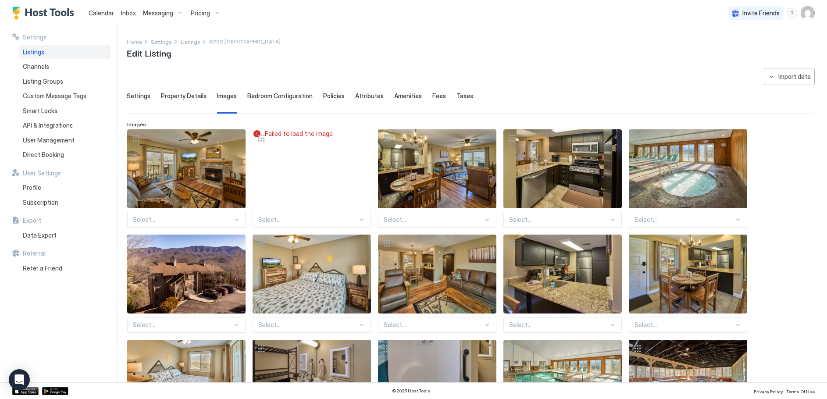
click at [262, 97] on span "Bedroom Configuration" at bounding box center [279, 96] width 65 height 8
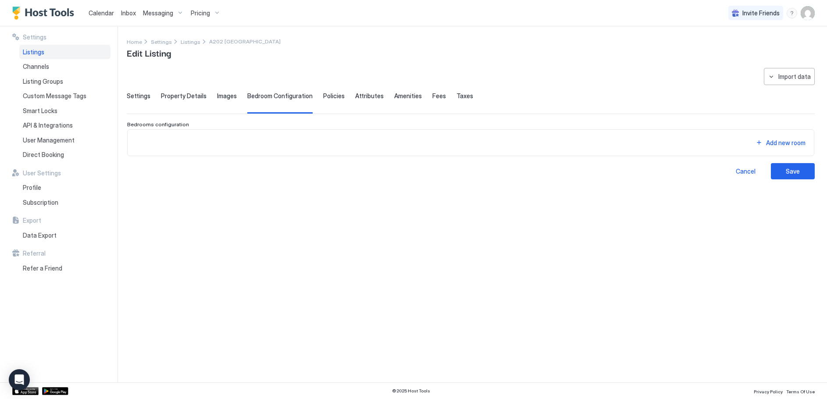
click at [331, 97] on span "Policies" at bounding box center [333, 96] width 21 height 8
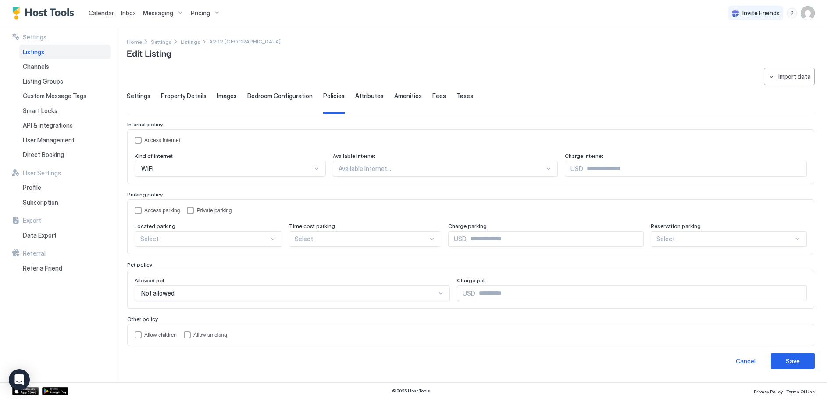
click at [367, 96] on span "Attributes" at bounding box center [369, 96] width 28 height 8
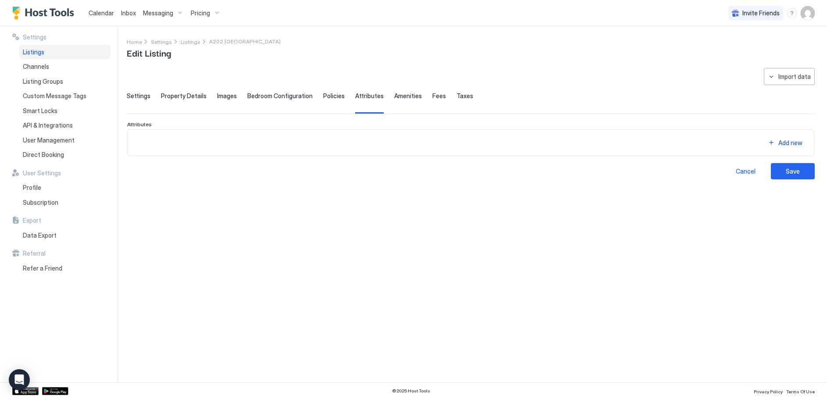
click at [401, 95] on span "Amenities" at bounding box center [408, 96] width 28 height 8
click at [432, 97] on span "Fees" at bounding box center [439, 96] width 14 height 8
click at [459, 97] on span "Taxes" at bounding box center [464, 96] width 17 height 8
click at [188, 97] on span "Property Details" at bounding box center [184, 96] width 46 height 8
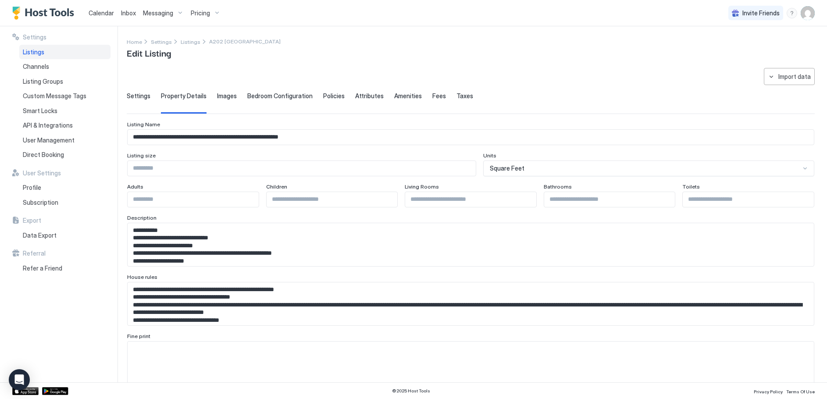
click at [139, 96] on span "Settings" at bounding box center [139, 96] width 24 height 8
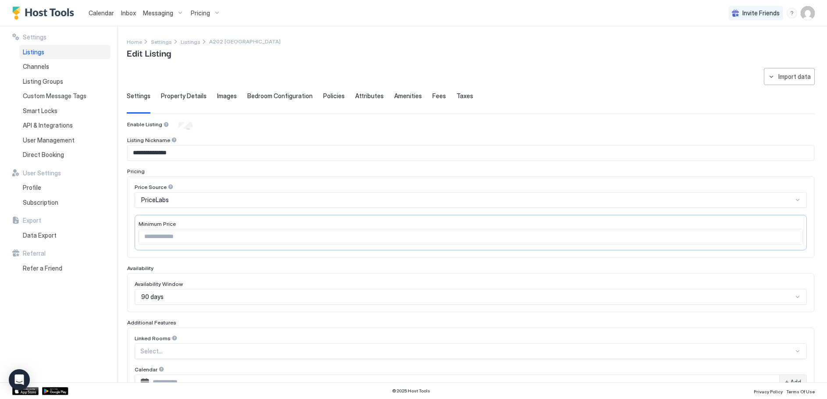
click at [217, 96] on span "Images" at bounding box center [227, 96] width 20 height 8
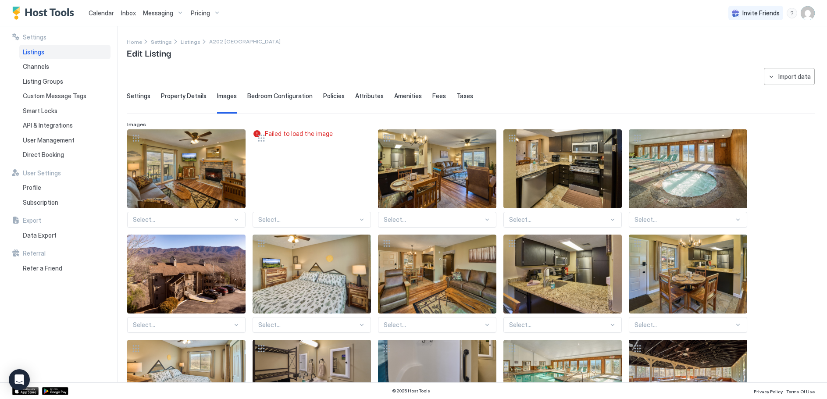
click at [261, 94] on span "Bedroom Configuration" at bounding box center [279, 96] width 65 height 8
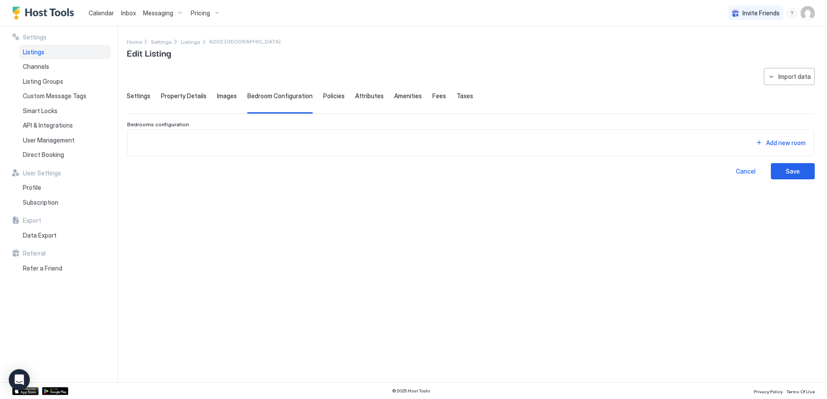
click at [328, 96] on span "Policies" at bounding box center [333, 96] width 21 height 8
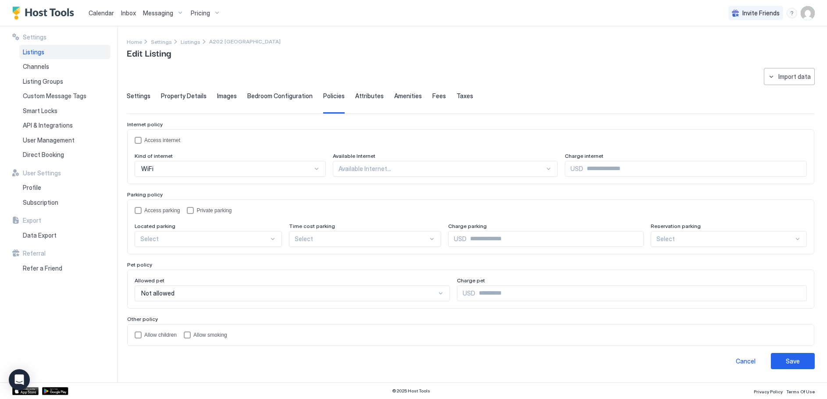
click at [364, 95] on span "Attributes" at bounding box center [369, 96] width 28 height 8
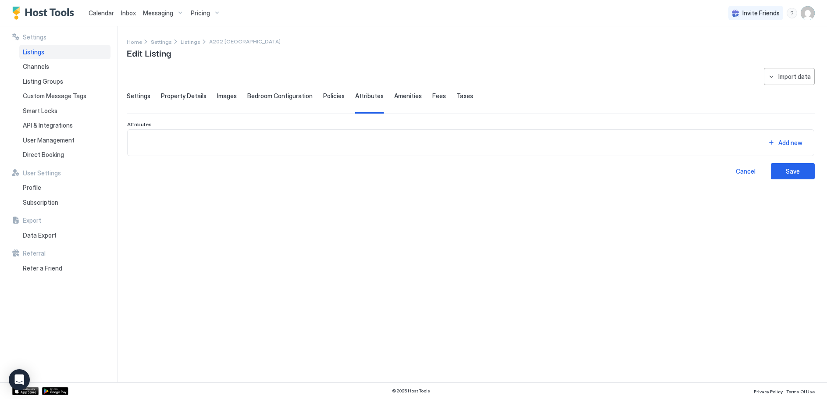
click at [397, 95] on span "Amenities" at bounding box center [408, 96] width 28 height 8
click at [433, 95] on span "Fees" at bounding box center [439, 96] width 14 height 8
click at [775, 76] on button "Import data" at bounding box center [789, 76] width 51 height 17
click at [693, 68] on div at bounding box center [413, 199] width 827 height 399
click at [53, 153] on span "Direct Booking" at bounding box center [43, 155] width 41 height 8
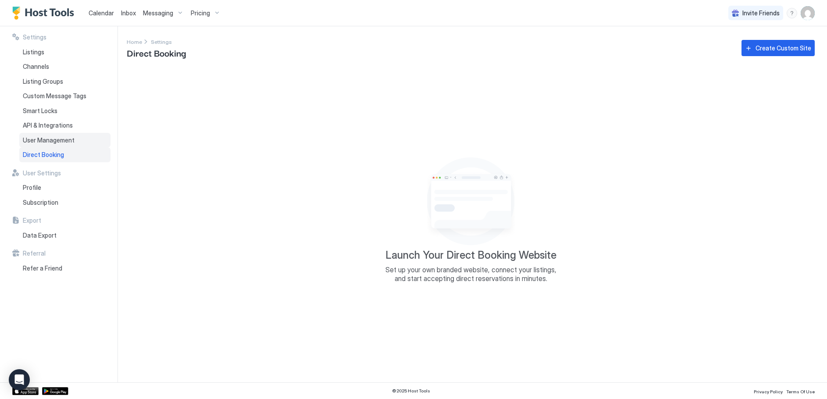
click at [58, 141] on span "User Management" at bounding box center [49, 140] width 52 height 8
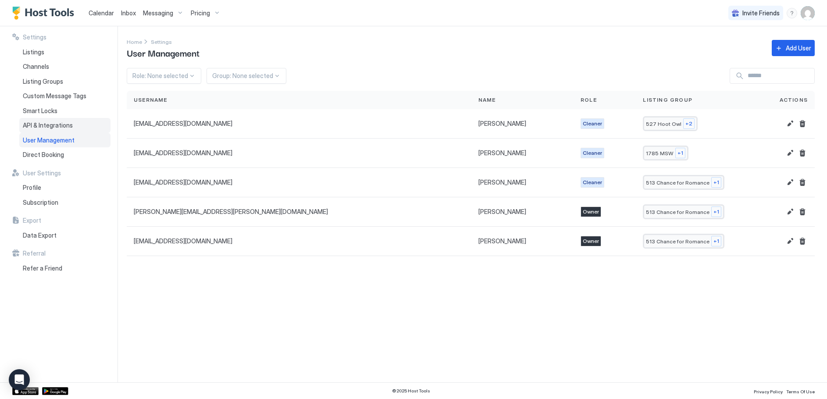
click at [56, 123] on span "API & Integrations" at bounding box center [48, 125] width 50 height 8
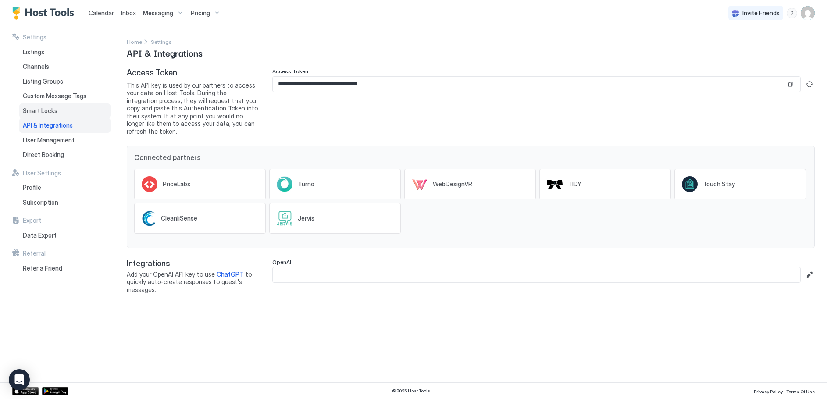
click at [46, 111] on span "Smart Locks" at bounding box center [40, 111] width 35 height 8
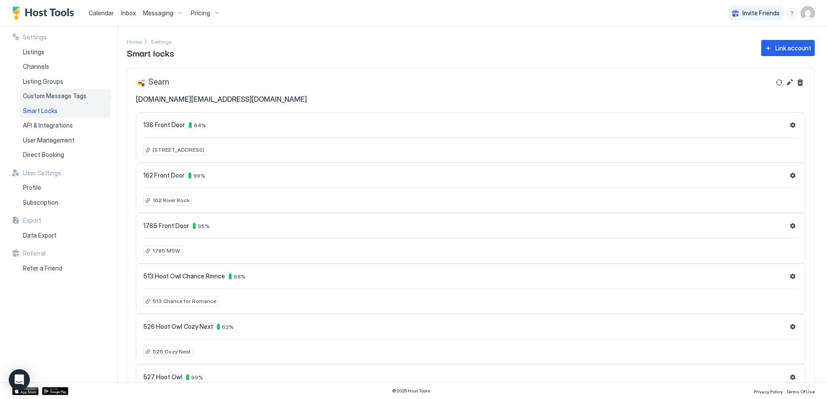
click at [53, 94] on span "Custom Message Tags" at bounding box center [55, 96] width 64 height 8
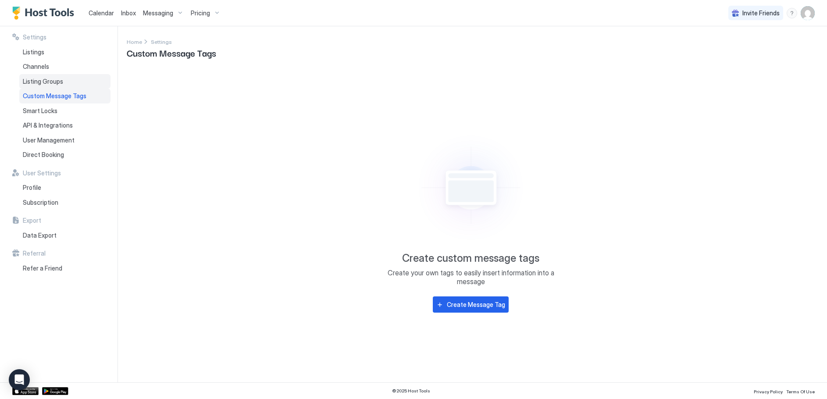
click at [48, 83] on span "Listing Groups" at bounding box center [43, 82] width 40 height 8
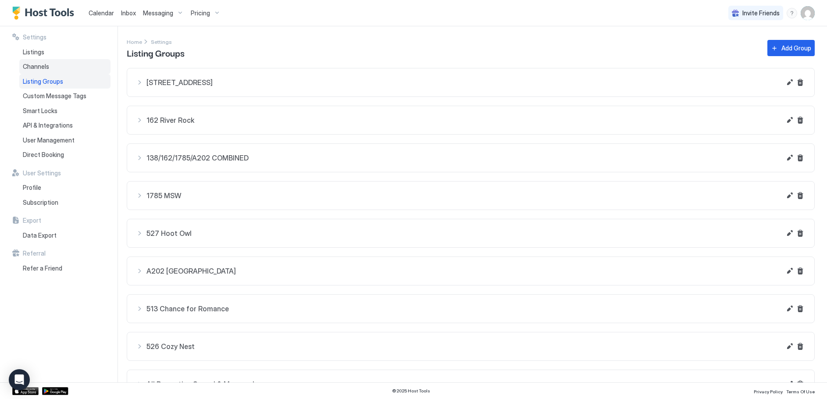
click at [44, 66] on span "Channels" at bounding box center [36, 67] width 26 height 8
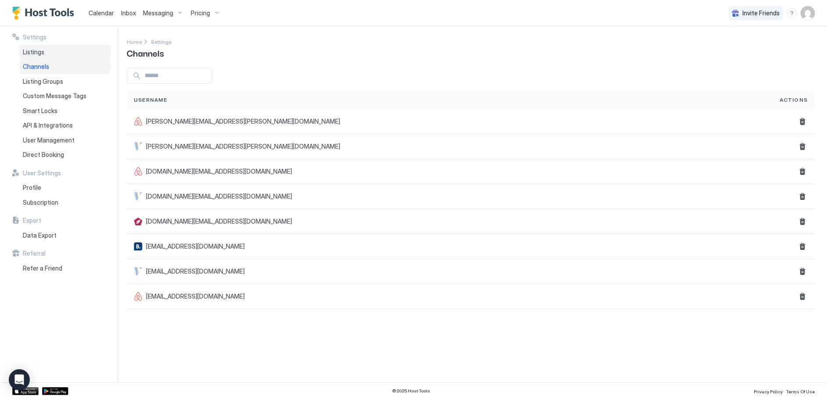
click at [38, 54] on span "Listings" at bounding box center [33, 52] width 21 height 8
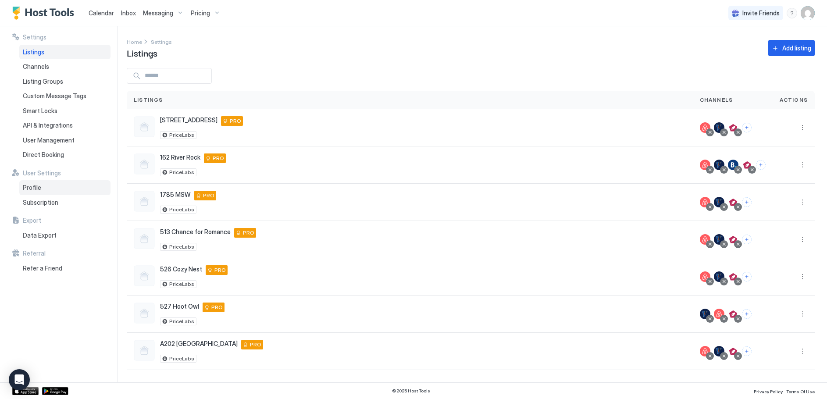
click at [35, 189] on span "Profile" at bounding box center [32, 188] width 18 height 8
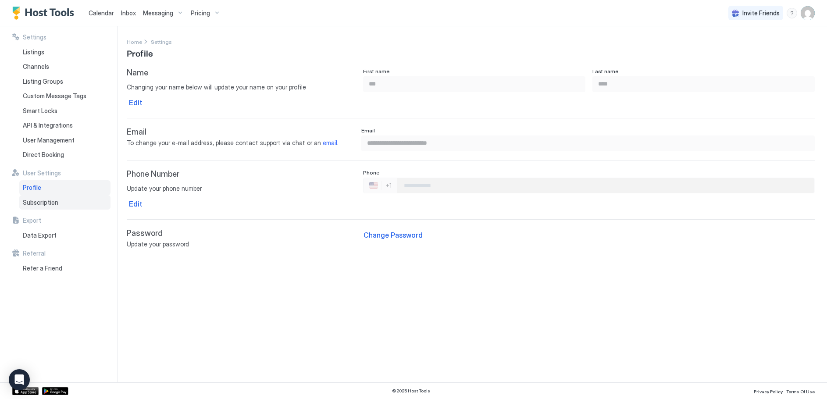
click at [39, 200] on span "Subscription" at bounding box center [41, 203] width 36 height 8
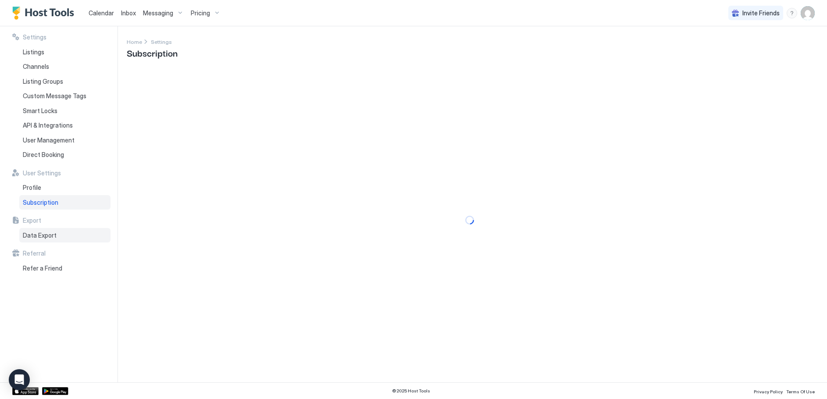
click at [44, 233] on span "Data Export" at bounding box center [40, 235] width 34 height 8
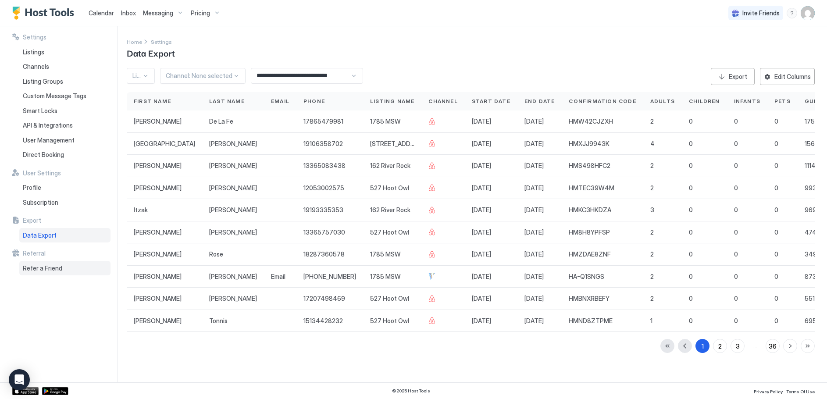
click at [45, 268] on span "Refer a Friend" at bounding box center [42, 268] width 39 height 8
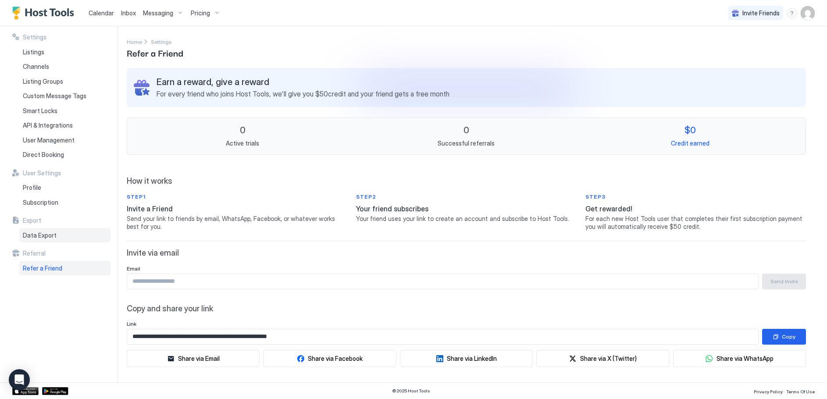
click at [51, 236] on span "Data Export" at bounding box center [40, 235] width 34 height 8
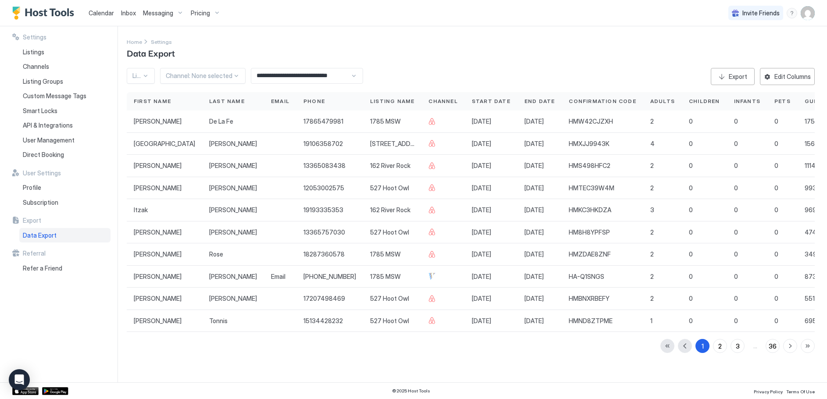
click at [212, 11] on div "Pricing" at bounding box center [205, 13] width 37 height 15
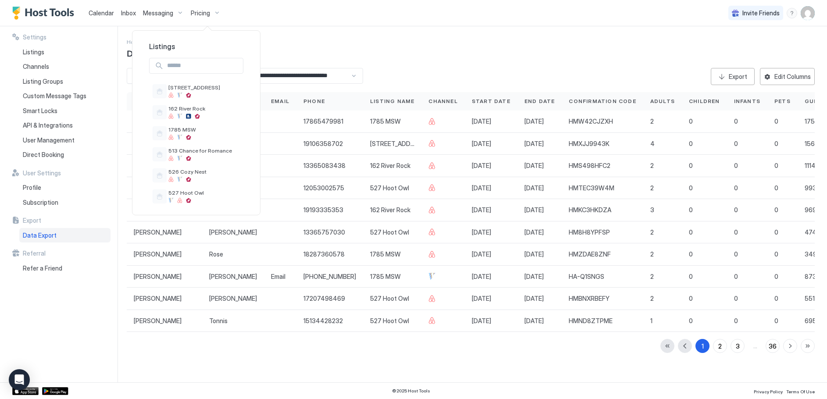
click at [175, 11] on div at bounding box center [413, 199] width 827 height 399
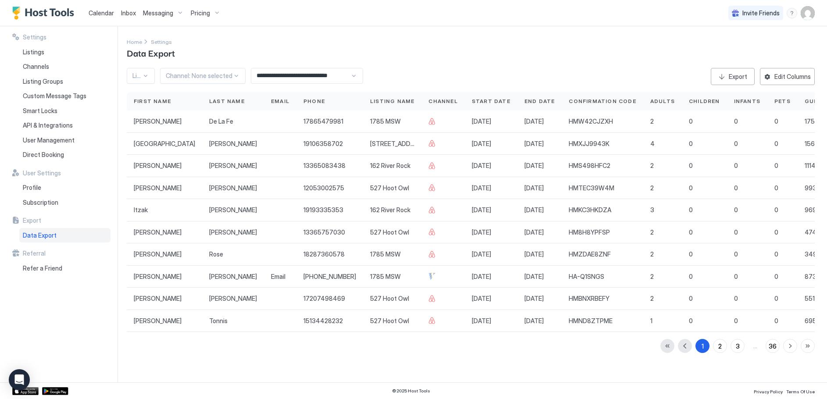
click at [103, 10] on span "Calendar" at bounding box center [101, 12] width 25 height 7
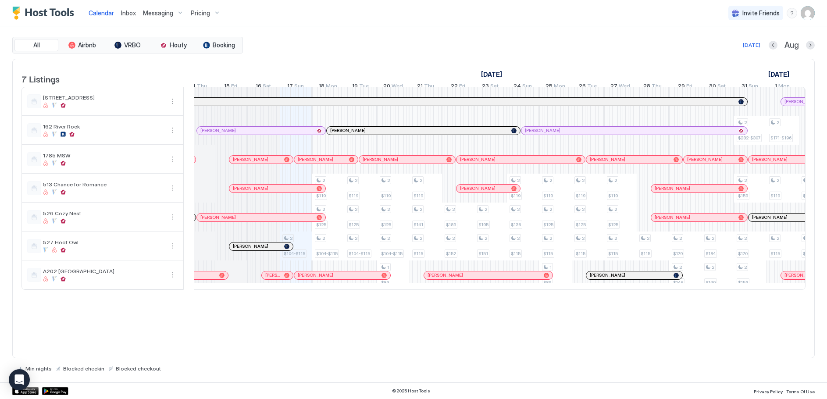
scroll to position [0, 399]
click at [341, 279] on div at bounding box center [341, 275] width 7 height 7
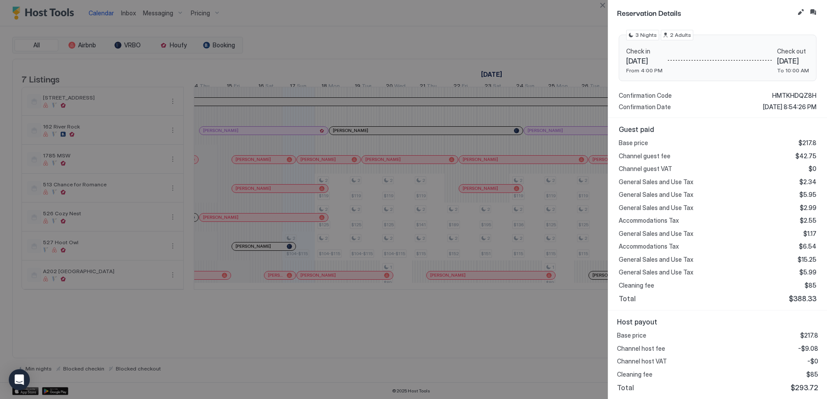
scroll to position [0, 0]
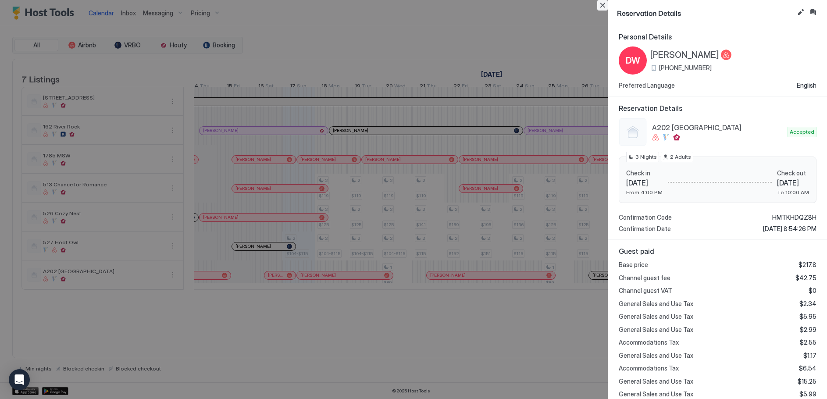
click at [605, 5] on button "Close" at bounding box center [602, 5] width 11 height 11
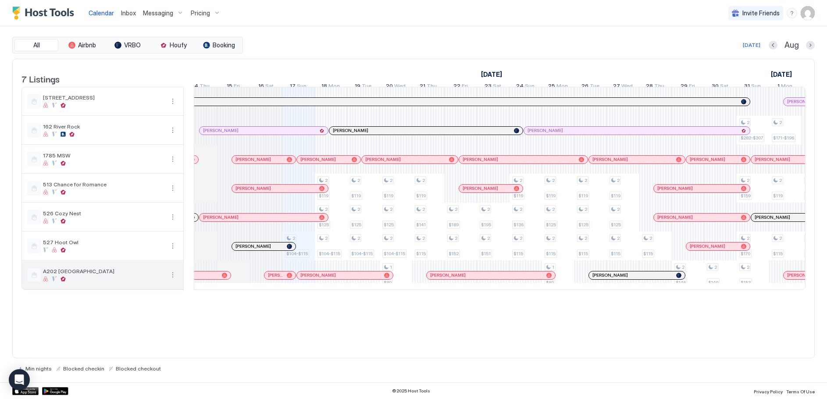
click at [176, 280] on button "More options" at bounding box center [172, 275] width 11 height 11
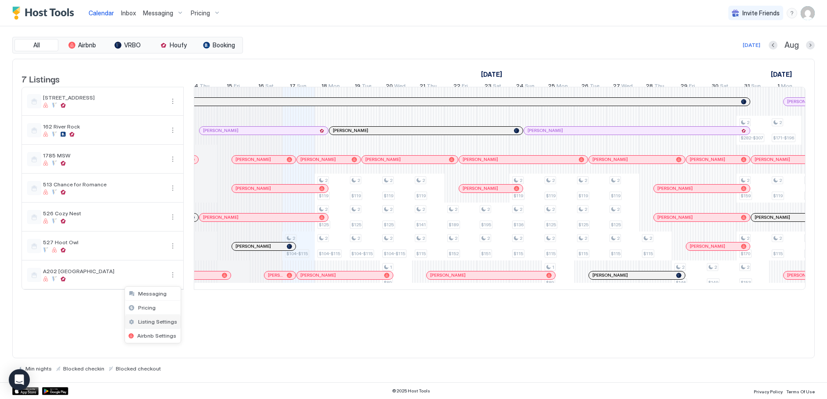
click at [151, 319] on span "Listing Settings" at bounding box center [157, 321] width 39 height 7
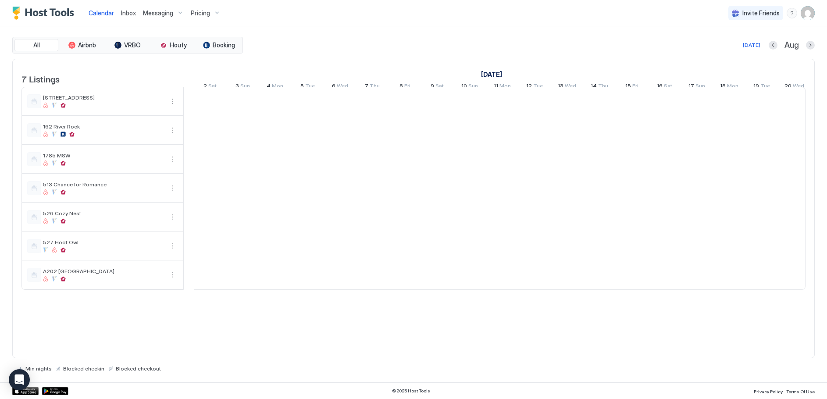
scroll to position [0, 487]
click at [171, 280] on button "More options" at bounding box center [172, 275] width 11 height 11
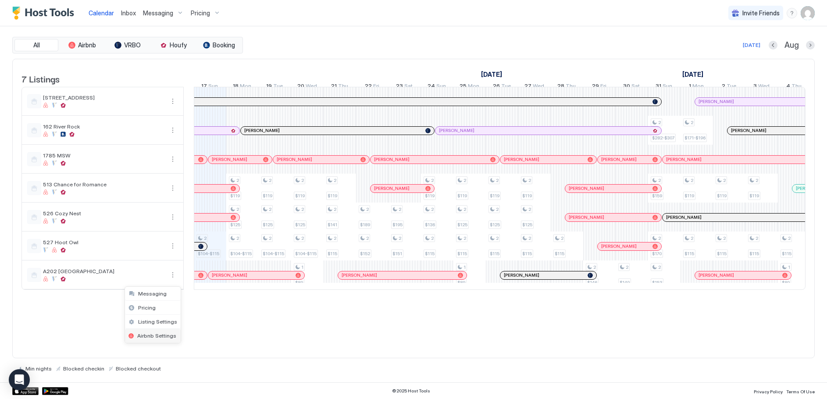
click at [151, 338] on span "Airbnb Settings" at bounding box center [156, 335] width 39 height 7
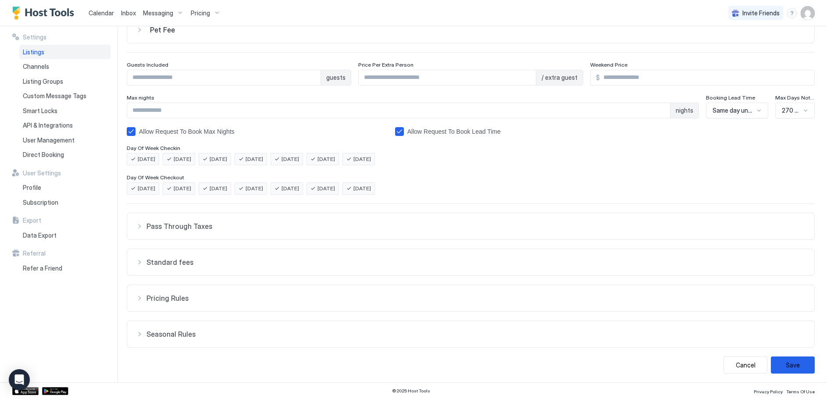
scroll to position [89, 0]
click at [181, 229] on span "Pricing Rules" at bounding box center [475, 224] width 659 height 9
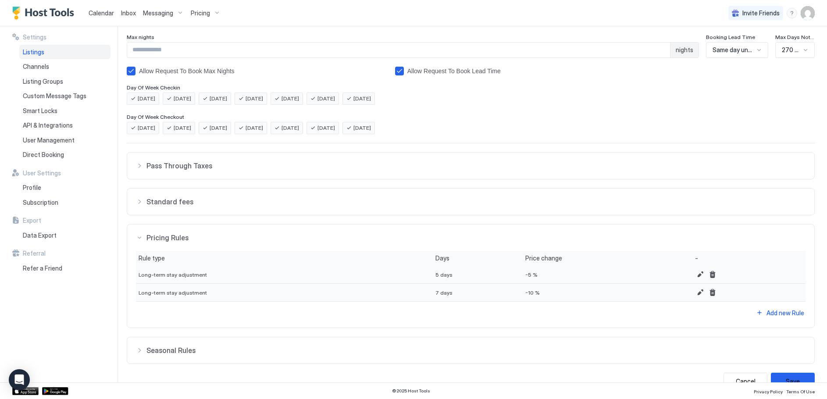
scroll to position [166, 0]
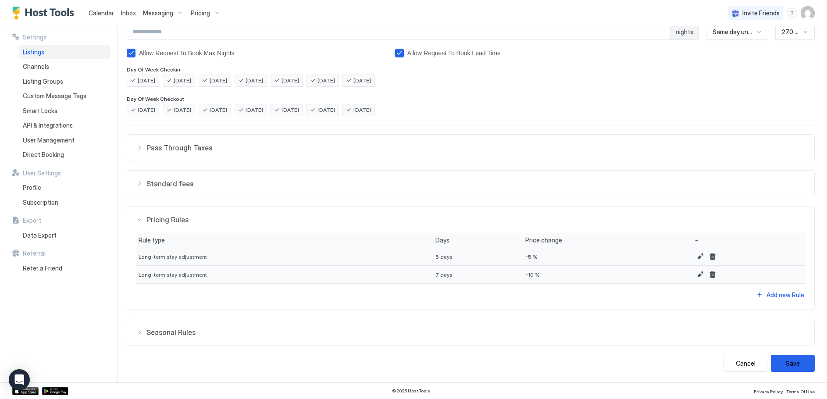
click at [182, 152] on span "Standard fees" at bounding box center [475, 147] width 659 height 9
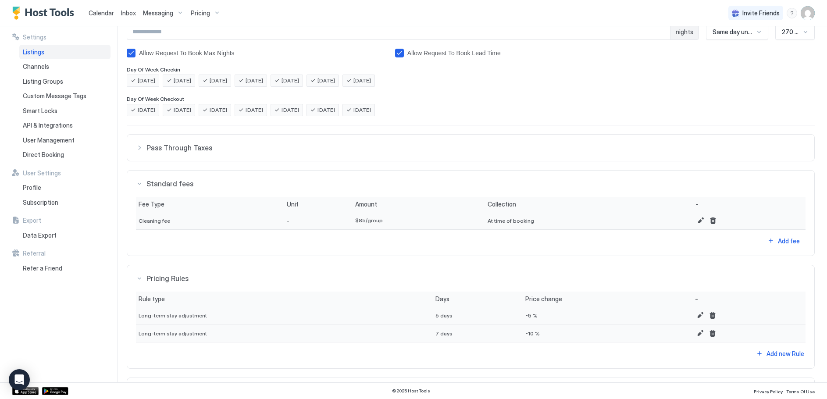
click at [192, 145] on span "Pass Through Taxes" at bounding box center [475, 147] width 659 height 9
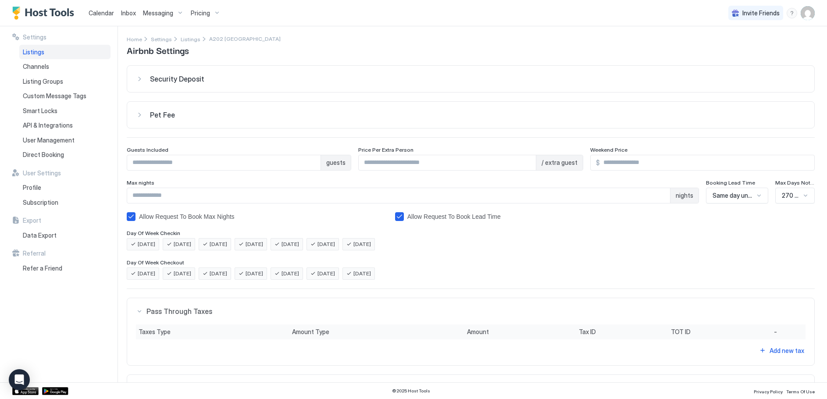
scroll to position [0, 0]
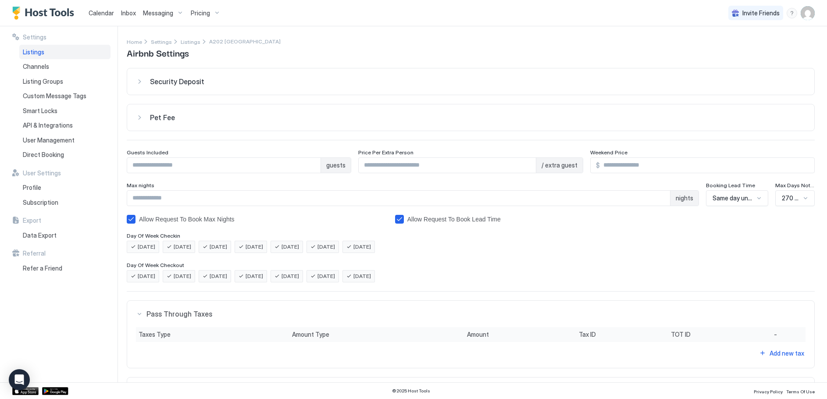
click at [33, 50] on span "Listings" at bounding box center [33, 52] width 21 height 8
